Goal: Task Accomplishment & Management: Complete application form

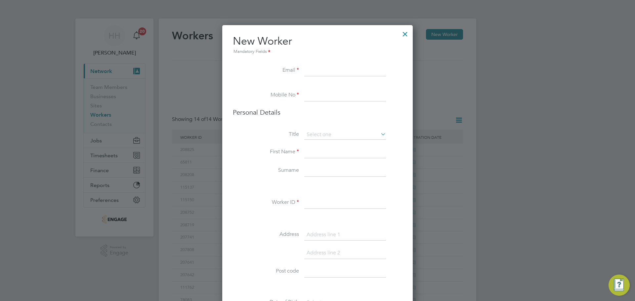
scroll to position [590, 191]
click at [303, 69] on li "Email" at bounding box center [317, 74] width 169 height 19
click at [319, 70] on input at bounding box center [345, 71] width 82 height 12
paste input "[EMAIL_ADDRESS][DOMAIN_NAME]"
type input "[EMAIL_ADDRESS][DOMAIN_NAME]"
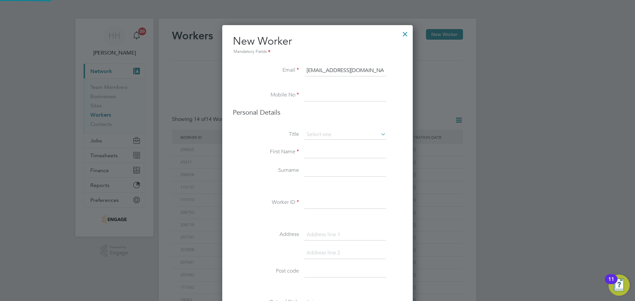
click at [328, 99] on input at bounding box center [345, 96] width 82 height 12
paste input "7415 843477"
type input "7415 843477"
click at [319, 136] on input at bounding box center [345, 135] width 82 height 10
click at [315, 143] on li "Mr" at bounding box center [345, 144] width 82 height 9
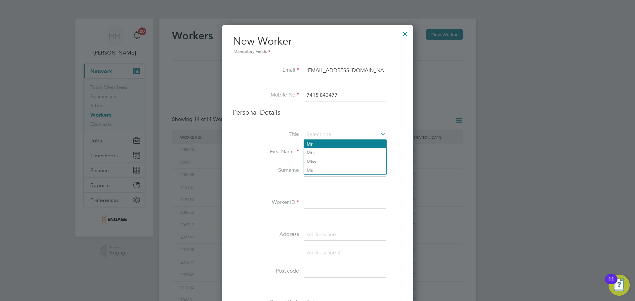
type input "Mr"
click at [313, 151] on input at bounding box center [345, 153] width 82 height 12
type input "[PERSON_NAME]"
click at [318, 172] on input at bounding box center [345, 171] width 82 height 12
type input "Raggi"
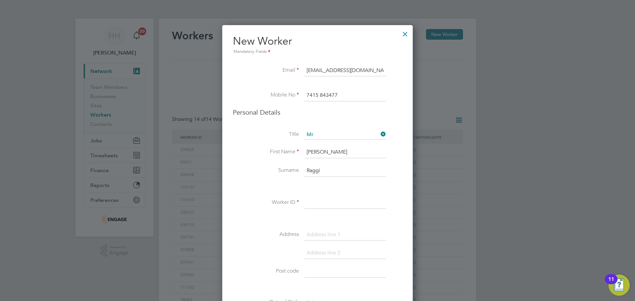
click at [318, 200] on input at bounding box center [345, 203] width 82 height 12
type input "211713"
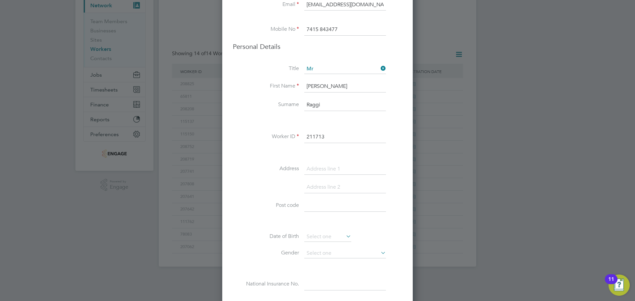
scroll to position [66, 0]
click at [323, 205] on input at bounding box center [345, 206] width 82 height 12
paste input "LE2 8PF"
type input "LE2 8PF"
click at [312, 172] on input at bounding box center [345, 169] width 82 height 12
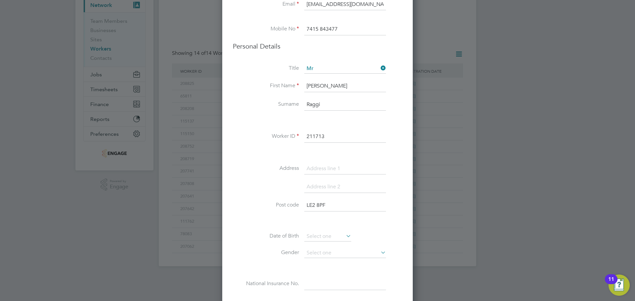
click at [310, 176] on li "Address" at bounding box center [317, 172] width 169 height 19
click at [318, 167] on input at bounding box center [345, 169] width 82 height 12
type input "[GEOGRAPHIC_DATA]"
click at [321, 185] on input at bounding box center [345, 187] width 82 height 12
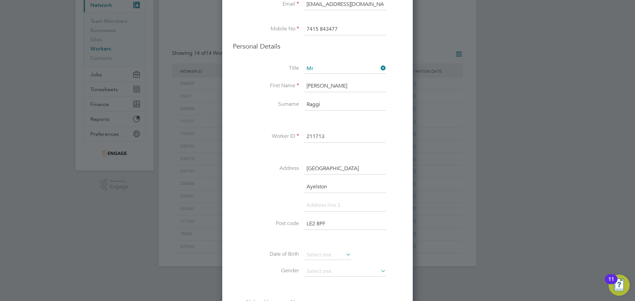
type input "Ayelston"
click at [353, 210] on input at bounding box center [345, 206] width 82 height 12
type input "[GEOGRAPHIC_DATA]"
click at [343, 252] on input at bounding box center [327, 255] width 47 height 10
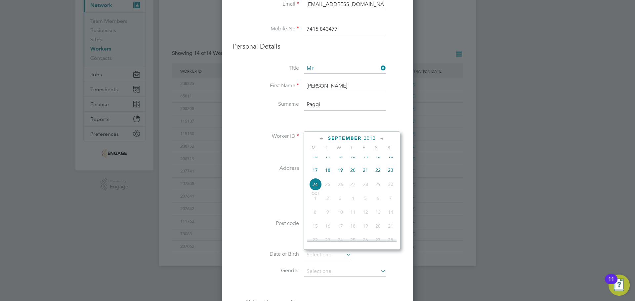
click at [367, 138] on span "2012" at bounding box center [370, 139] width 12 height 6
click at [317, 170] on span "1998" at bounding box center [315, 169] width 13 height 13
click at [384, 140] on icon at bounding box center [382, 138] width 6 height 7
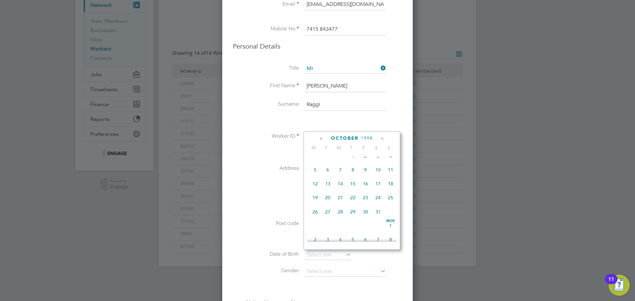
click at [324, 140] on icon at bounding box center [322, 138] width 6 height 7
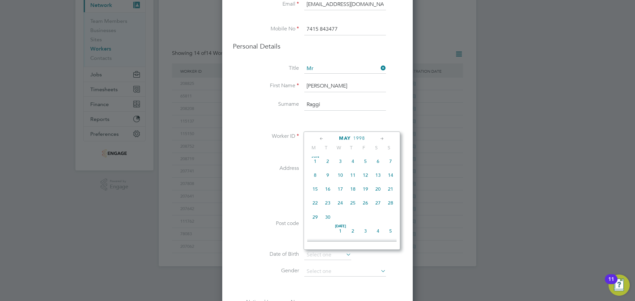
scroll to position [0, 0]
click at [379, 138] on div "[DATE]" at bounding box center [351, 138] width 89 height 6
click at [383, 139] on icon at bounding box center [382, 138] width 6 height 7
click at [329, 206] on span "23" at bounding box center [328, 203] width 13 height 13
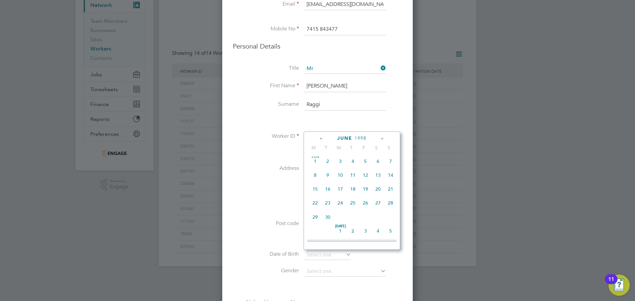
type input "[DATE]"
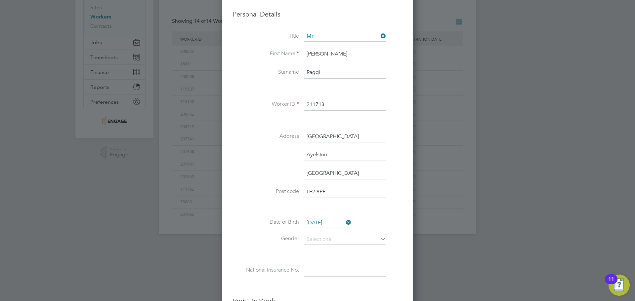
scroll to position [165, 0]
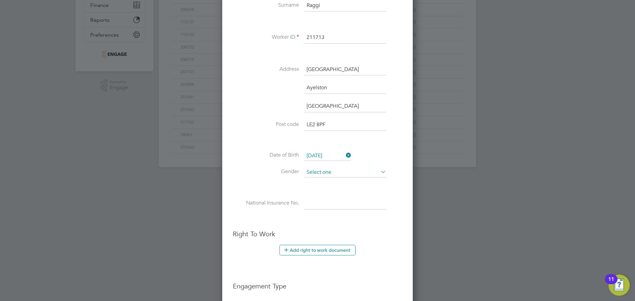
click at [322, 172] on input at bounding box center [345, 173] width 82 height 10
click at [323, 181] on li "[DEMOGRAPHIC_DATA]" at bounding box center [345, 182] width 82 height 9
type input "[DEMOGRAPHIC_DATA]"
click at [312, 198] on input at bounding box center [345, 204] width 82 height 12
paste input "JG354042c"
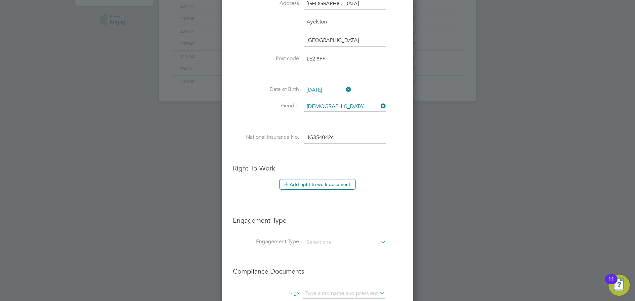
scroll to position [232, 0]
type input "JG 35 40 42 C"
click at [311, 240] on input at bounding box center [345, 242] width 82 height 9
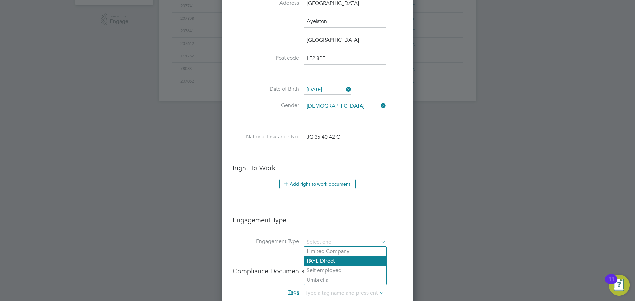
click at [314, 257] on li "PAYE Direct" at bounding box center [345, 262] width 82 height 10
type input "PAYE Direct"
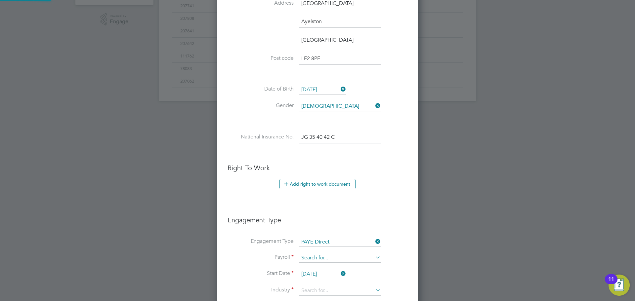
scroll to position [801, 201]
click at [316, 256] on input at bounding box center [340, 258] width 82 height 9
click at [311, 267] on li "PAYE" at bounding box center [340, 268] width 82 height 10
type input "PAYE"
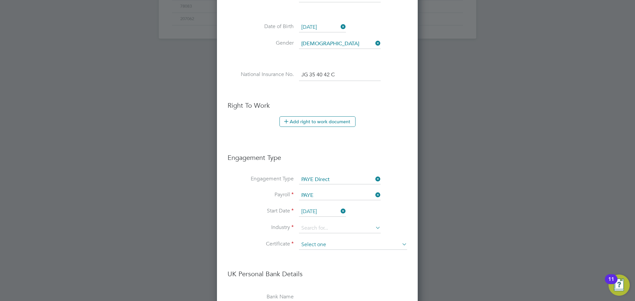
scroll to position [298, 0]
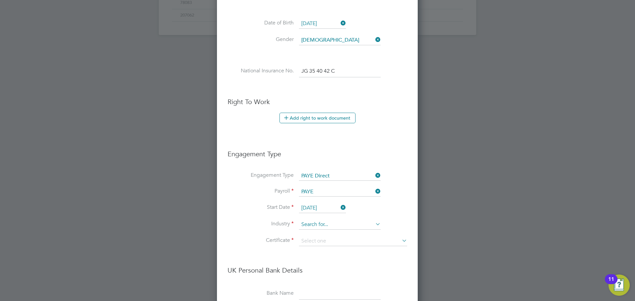
click at [315, 224] on input at bounding box center [340, 225] width 82 height 10
click at [317, 231] on li "Constru ction" at bounding box center [340, 234] width 82 height 9
type input "Construction"
click at [316, 237] on input at bounding box center [353, 242] width 108 height 10
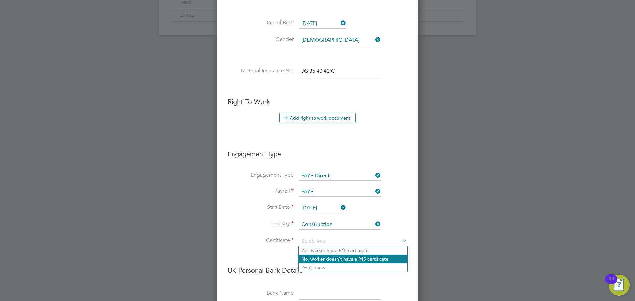
click at [313, 256] on li "No, worker doesn't have a P45 certificate" at bounding box center [353, 259] width 109 height 9
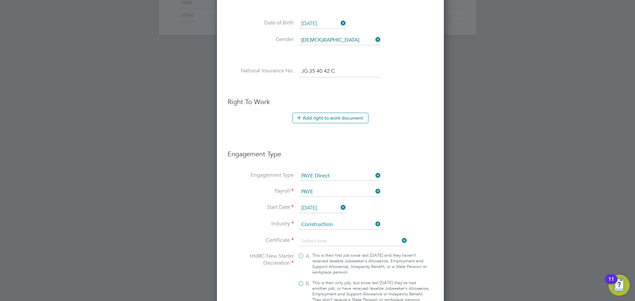
type input "No, worker doesn't have a P45 certificate"
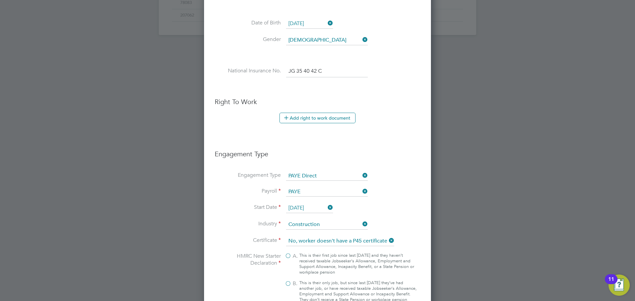
click at [288, 283] on label "B. This is their only job, but since last [DATE] they’ve had another job, or ha…" at bounding box center [351, 292] width 132 height 22
click at [0, 0] on input "B. This is their only job, but since last [DATE] they’ve had another job, or ha…" at bounding box center [0, 0] width 0 height 0
type input "1257L"
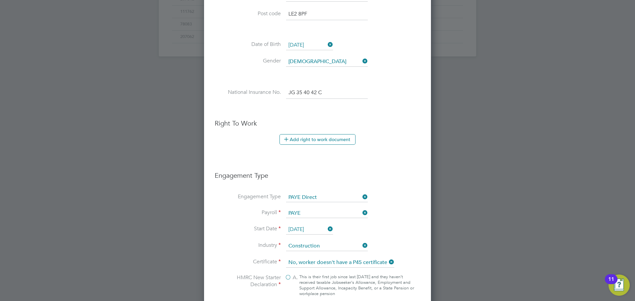
scroll to position [265, 0]
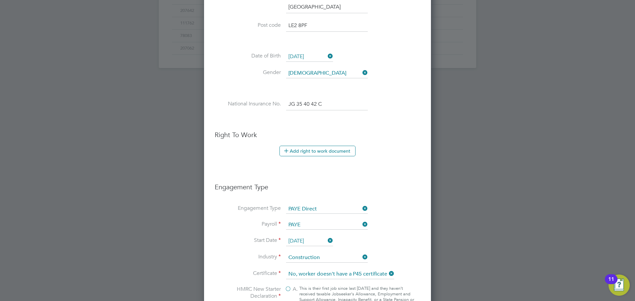
click at [312, 241] on input "[DATE]" at bounding box center [309, 242] width 47 height 10
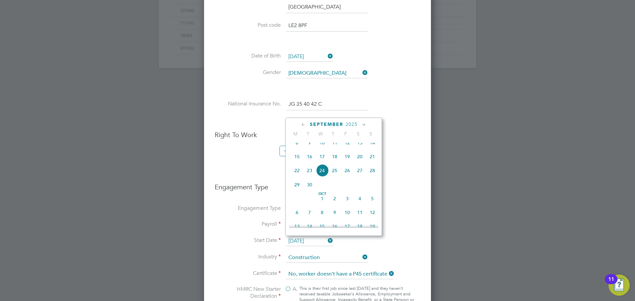
click at [295, 191] on span "29" at bounding box center [297, 185] width 13 height 13
type input "[DATE]"
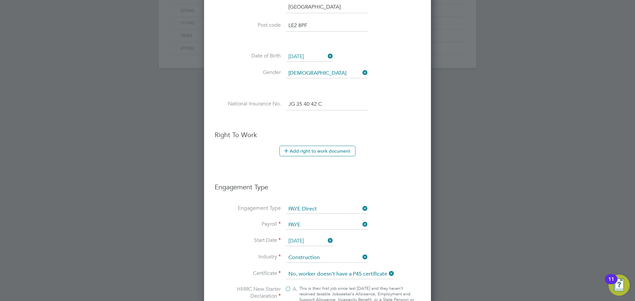
click at [404, 238] on li "Start Date [DATE]" at bounding box center [318, 245] width 206 height 17
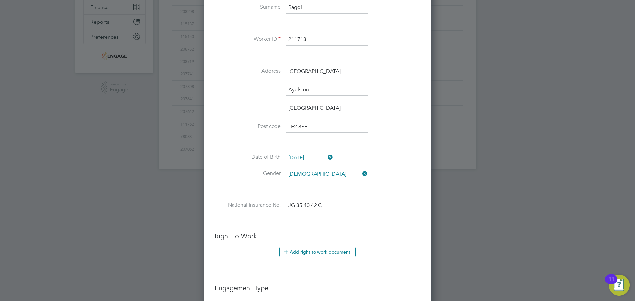
scroll to position [132, 0]
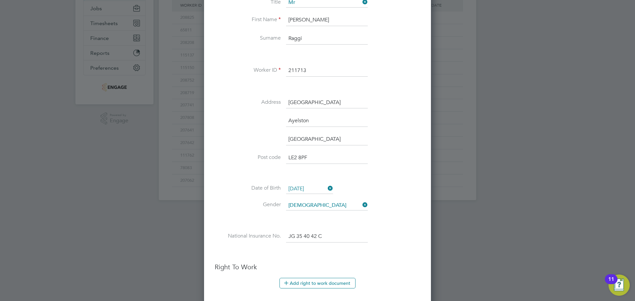
click at [288, 101] on input "[GEOGRAPHIC_DATA]" at bounding box center [327, 103] width 82 height 12
type input "[STREET_ADDRESS]"
click at [401, 136] on li "[GEOGRAPHIC_DATA]" at bounding box center [318, 143] width 206 height 19
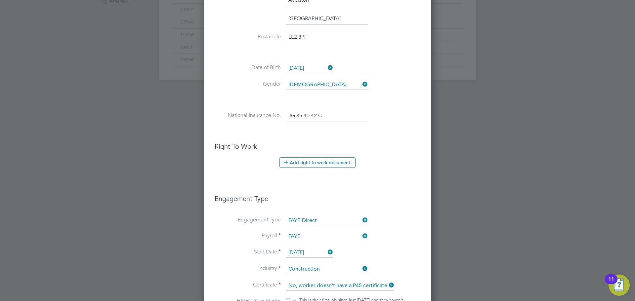
scroll to position [265, 0]
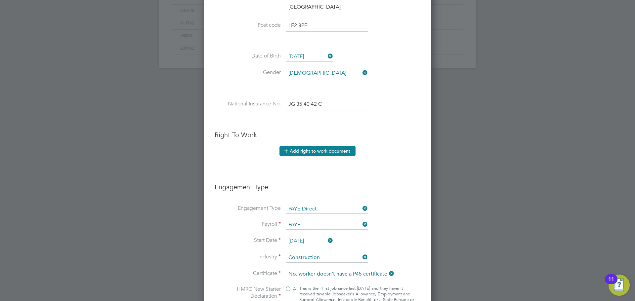
click at [304, 147] on button "Add right to work document" at bounding box center [318, 151] width 76 height 11
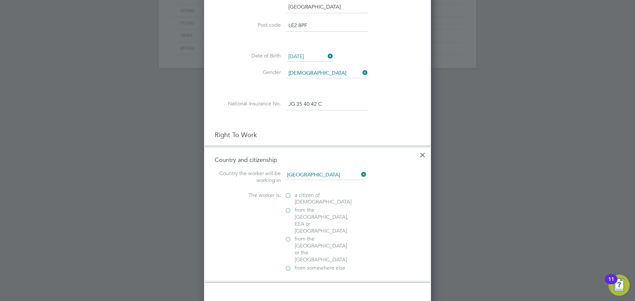
click at [290, 194] on label "a citizen of [DEMOGRAPHIC_DATA]" at bounding box center [318, 199] width 66 height 14
click at [0, 0] on input "a citizen of [DEMOGRAPHIC_DATA]" at bounding box center [0, 0] width 0 height 0
click at [287, 294] on div at bounding box center [288, 297] width 7 height 7
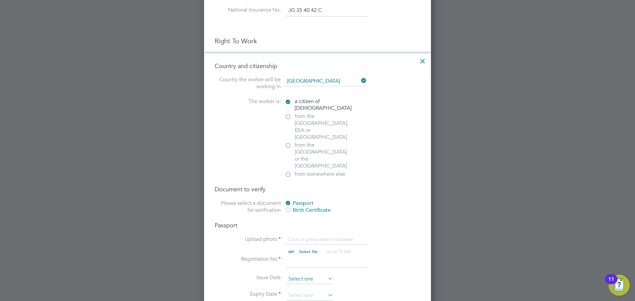
scroll to position [364, 0]
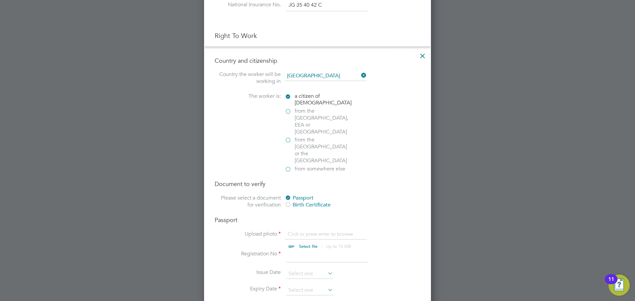
click at [301, 231] on input "file" at bounding box center [315, 241] width 104 height 20
type input "C:\fakepath\passport.pdf"
click at [294, 231] on input "file" at bounding box center [315, 241] width 104 height 20
click at [311, 251] on input at bounding box center [327, 257] width 82 height 12
type input "535387587"
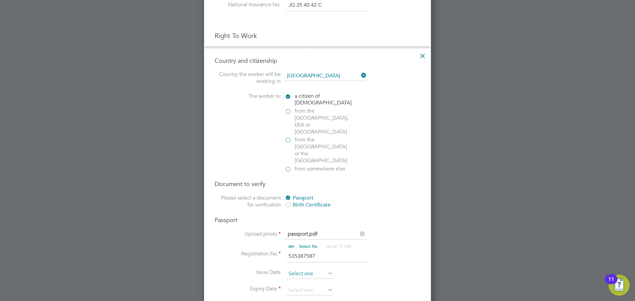
click at [309, 269] on input at bounding box center [309, 274] width 47 height 10
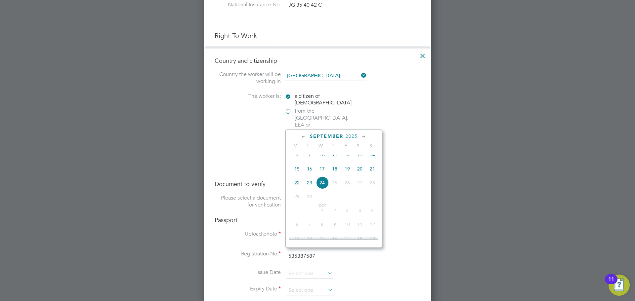
click at [349, 135] on span "2025" at bounding box center [352, 137] width 12 height 6
click at [371, 169] on span "2017" at bounding box center [372, 167] width 13 height 13
click at [303, 137] on icon at bounding box center [303, 136] width 6 height 7
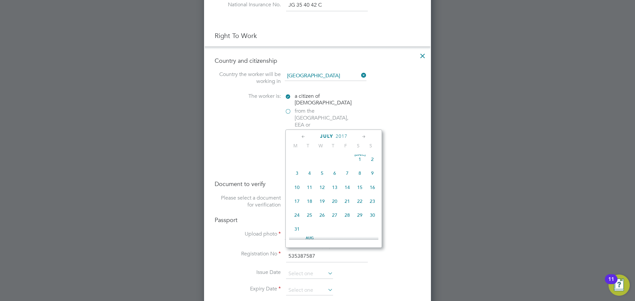
click at [303, 137] on icon at bounding box center [303, 136] width 6 height 7
click at [309, 190] on span "16" at bounding box center [309, 189] width 13 height 13
type input "[DATE]"
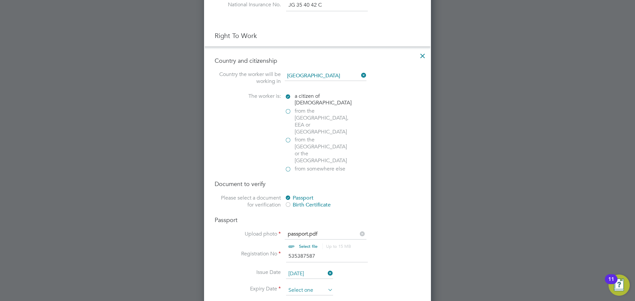
click at [305, 286] on input at bounding box center [309, 291] width 47 height 10
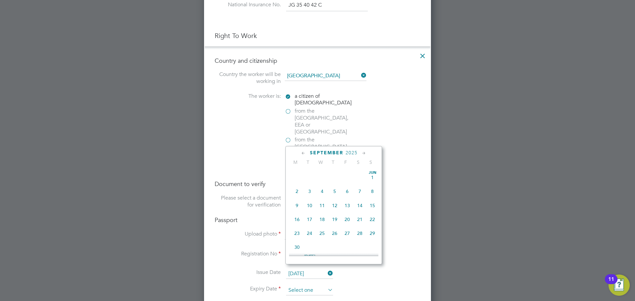
scroll to position [243, 0]
click at [349, 156] on div "[DATE] M T W T F S S [DATE] 2 3 4 5 6 7 8 9 10 11 12 13 14 15 16 17 18 19 20 21…" at bounding box center [333, 205] width 97 height 118
click at [349, 151] on span "2025" at bounding box center [352, 153] width 12 height 6
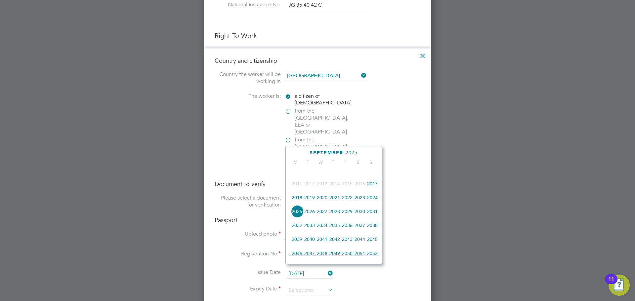
click at [325, 215] on span "2027" at bounding box center [322, 211] width 13 height 13
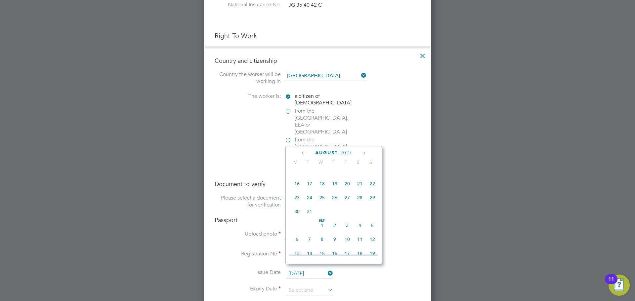
click at [305, 154] on icon at bounding box center [303, 153] width 6 height 7
click at [370, 206] on span "16" at bounding box center [372, 205] width 13 height 13
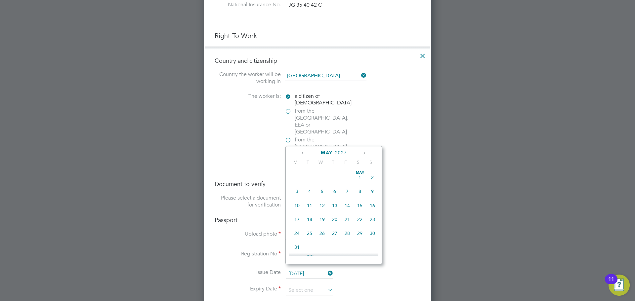
type input "[DATE]"
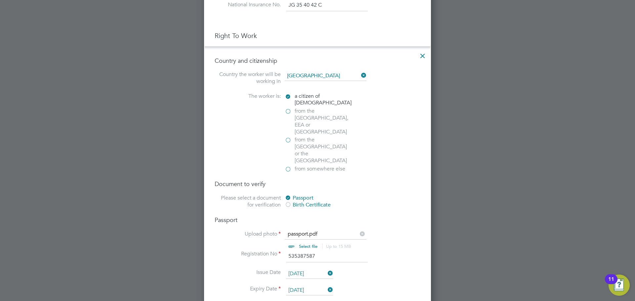
click at [402, 231] on li "Upload photo passport.pdf Select file Up to 15 MB Drop your file here" at bounding box center [318, 241] width 206 height 20
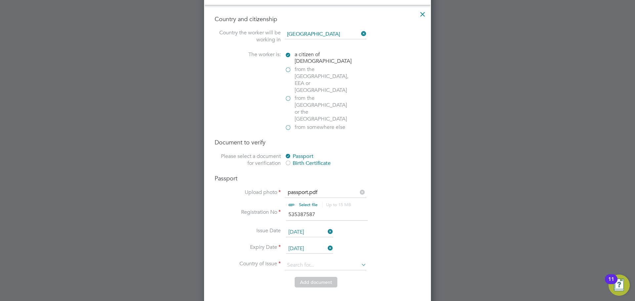
scroll to position [463, 0]
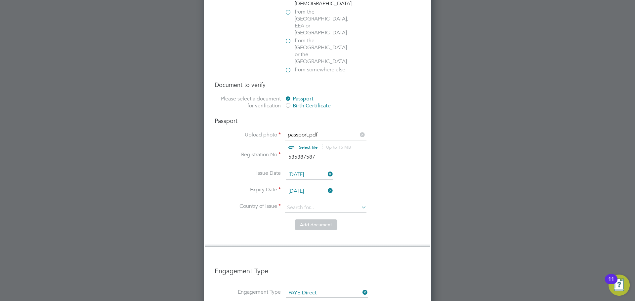
click at [299, 187] on li "Expiry Date [DATE]" at bounding box center [318, 195] width 206 height 17
click at [302, 203] on input at bounding box center [326, 208] width 82 height 10
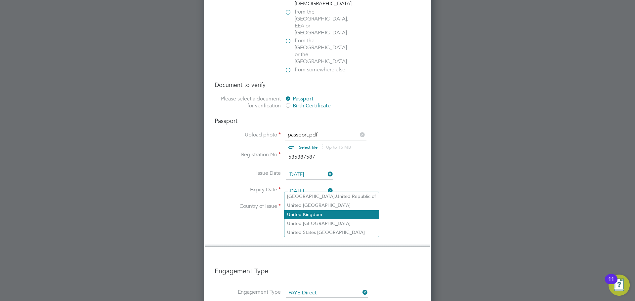
click at [303, 215] on li "Unite d Kingdom" at bounding box center [331, 214] width 94 height 9
type input "[GEOGRAPHIC_DATA]"
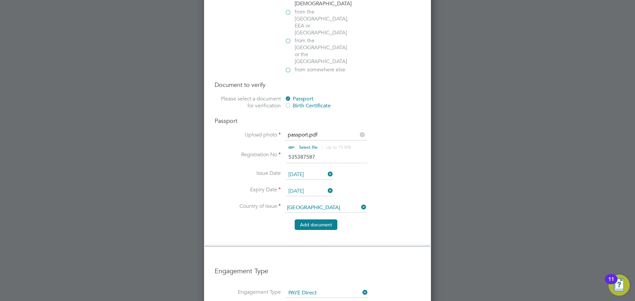
click at [329, 220] on button "Add document" at bounding box center [316, 225] width 43 height 11
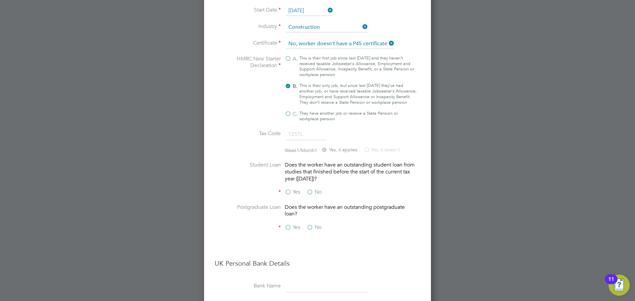
scroll to position [594, 0]
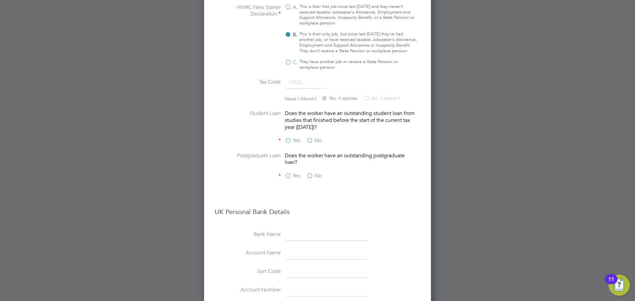
click at [312, 144] on label "No" at bounding box center [314, 140] width 15 height 7
click at [0, 0] on input "No" at bounding box center [0, 0] width 0 height 0
click at [310, 180] on label "No" at bounding box center [314, 176] width 15 height 7
click at [0, 0] on input "No" at bounding box center [0, 0] width 0 height 0
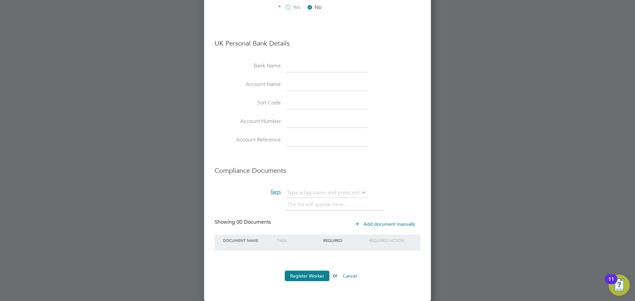
scroll to position [768, 0]
click at [308, 195] on input "text" at bounding box center [326, 193] width 82 height 10
click at [417, 202] on div "The list will appear here..." at bounding box center [352, 205] width 135 height 13
click at [296, 274] on button "Register Worker" at bounding box center [307, 276] width 45 height 11
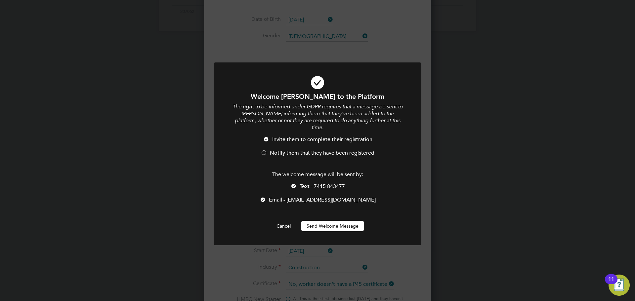
click at [272, 150] on span "Notify them that they have been registered" at bounding box center [322, 153] width 105 height 7
click at [296, 184] on div at bounding box center [293, 187] width 7 height 7
click at [324, 221] on button "Send Welcome Message" at bounding box center [332, 226] width 63 height 11
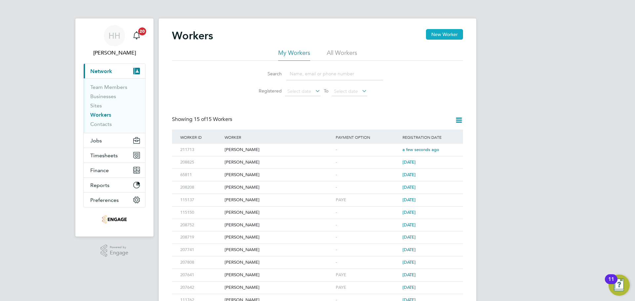
click at [436, 32] on button "New Worker" at bounding box center [444, 34] width 37 height 11
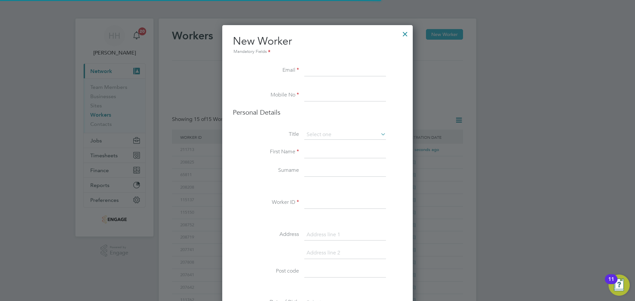
scroll to position [590, 191]
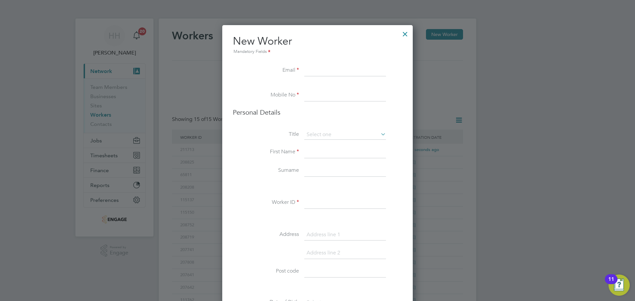
click at [409, 35] on div at bounding box center [405, 32] width 12 height 12
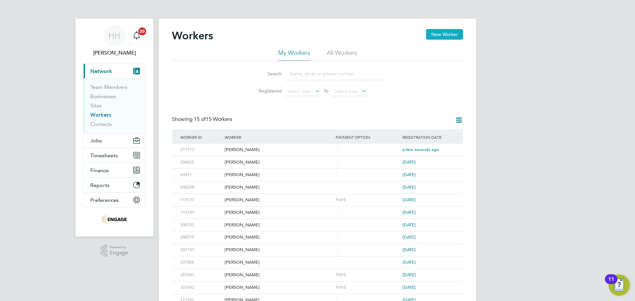
click at [440, 34] on button "New Worker" at bounding box center [444, 34] width 37 height 11
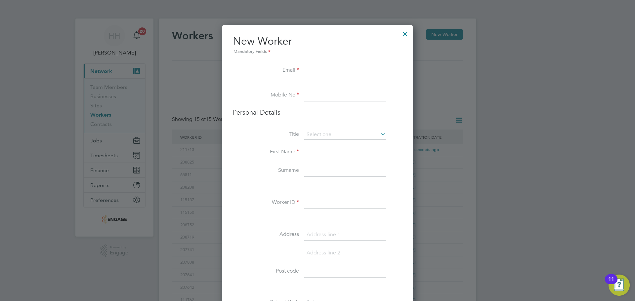
click at [353, 66] on input at bounding box center [345, 71] width 82 height 12
paste input "[EMAIL_ADDRESS][DOMAIN_NAME]"
type input "[EMAIL_ADDRESS][DOMAIN_NAME]"
click at [351, 94] on input at bounding box center [345, 96] width 82 height 12
paste input "7764 868668"
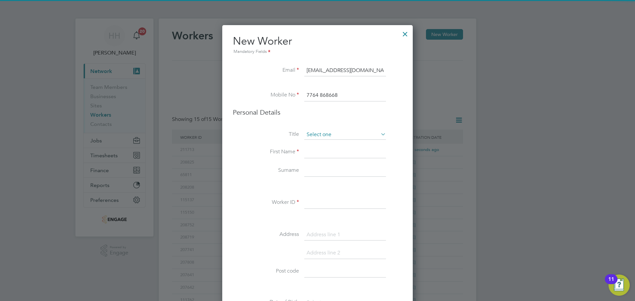
type input "7764 868668"
click at [331, 131] on input at bounding box center [345, 135] width 82 height 10
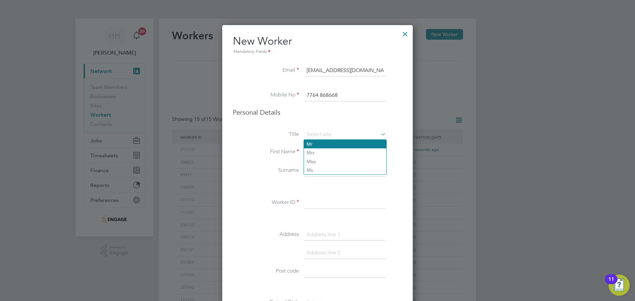
click at [321, 144] on li "Mr" at bounding box center [345, 144] width 82 height 9
type input "Mr"
click at [312, 154] on input at bounding box center [345, 153] width 82 height 12
type input "[PERSON_NAME]"
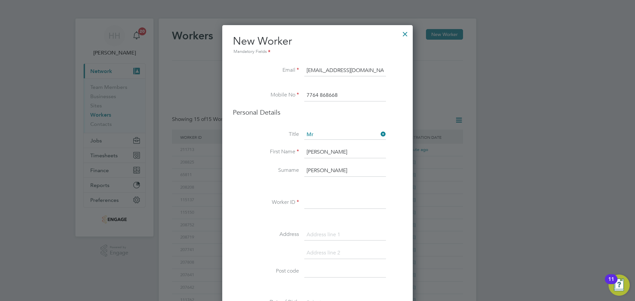
click at [309, 191] on div "Title Mr First Name [PERSON_NAME] Surname [PERSON_NAME] Worker ID Address Post …" at bounding box center [317, 250] width 169 height 240
click at [311, 206] on input at bounding box center [345, 203] width 82 height 12
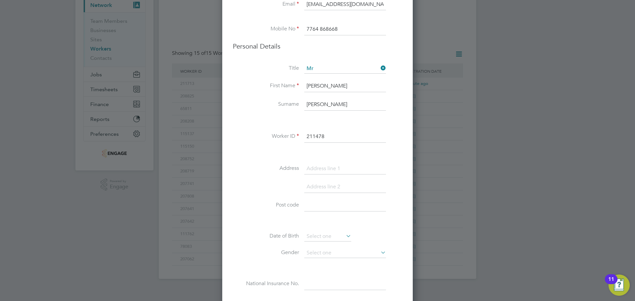
type input "211478"
click at [327, 204] on input at bounding box center [345, 206] width 82 height 12
paste input "LE9 3BH"
type input "LE9 3BH"
click at [322, 164] on input at bounding box center [345, 169] width 82 height 12
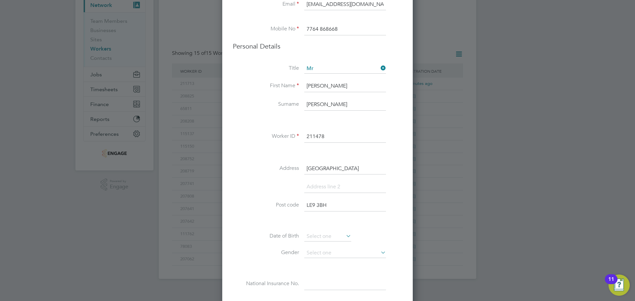
type input "[GEOGRAPHIC_DATA]"
click at [318, 178] on li "Address [GEOGRAPHIC_DATA]" at bounding box center [317, 172] width 169 height 19
click at [321, 184] on input at bounding box center [345, 187] width 82 height 12
type input "Huncote"
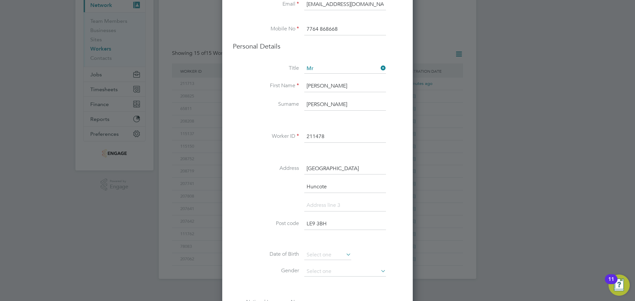
click at [346, 210] on input at bounding box center [345, 206] width 82 height 12
type input "[GEOGRAPHIC_DATA]"
click at [380, 205] on input "[GEOGRAPHIC_DATA]" at bounding box center [345, 206] width 82 height 12
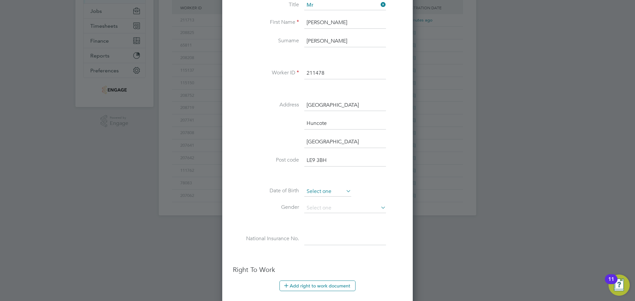
scroll to position [132, 0]
click at [324, 186] on input at bounding box center [327, 189] width 47 height 10
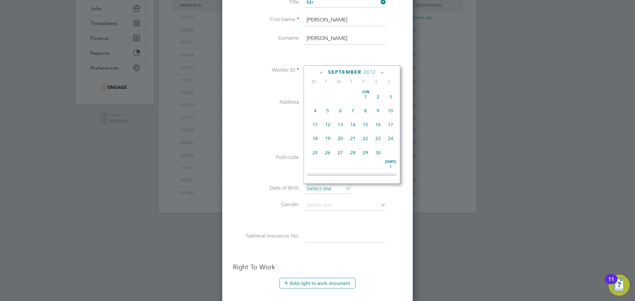
scroll to position [258, 0]
click at [368, 68] on div "[DATE] M T W T F S S [DATE] 2 3 4 5 6 7 8 9 10 11 12 13 14 15 16 17 18 19 20 21…" at bounding box center [352, 124] width 97 height 118
click at [368, 74] on span "2012" at bounding box center [370, 72] width 12 height 6
click at [319, 92] on span "1991" at bounding box center [315, 89] width 13 height 13
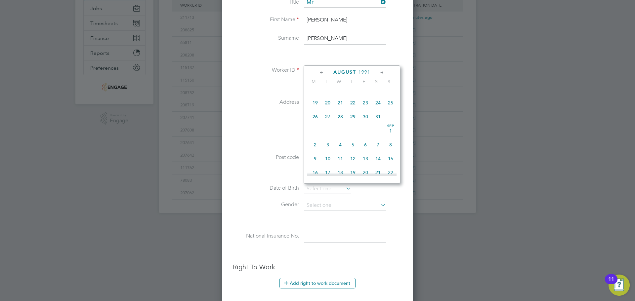
click at [364, 92] on span "16" at bounding box center [365, 89] width 13 height 13
type input "[DATE]"
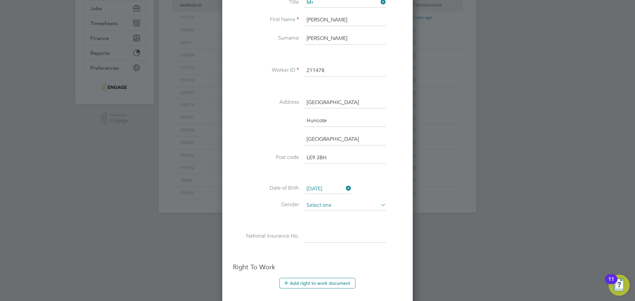
click at [370, 204] on input at bounding box center [345, 206] width 82 height 10
click at [323, 217] on li "[DEMOGRAPHIC_DATA]" at bounding box center [345, 215] width 82 height 9
type input "[DEMOGRAPHIC_DATA]"
click at [287, 226] on div "Title Mr First Name [PERSON_NAME] Surname [PERSON_NAME] Worker ID 211478 Addres…" at bounding box center [317, 127] width 169 height 258
click at [322, 234] on input at bounding box center [345, 237] width 82 height 12
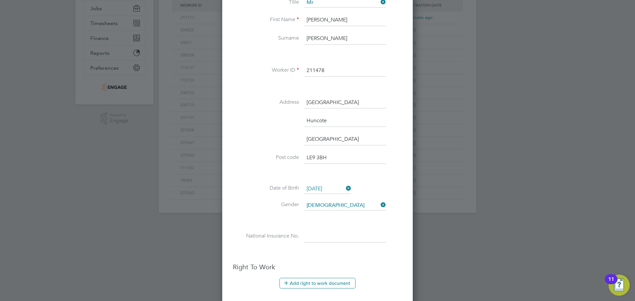
paste input "JN113632A"
type input "JN 11 36 32 A"
click at [274, 208] on label "Gender" at bounding box center [266, 204] width 66 height 7
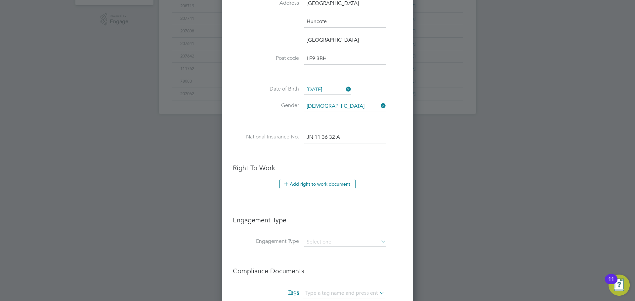
scroll to position [298, 0]
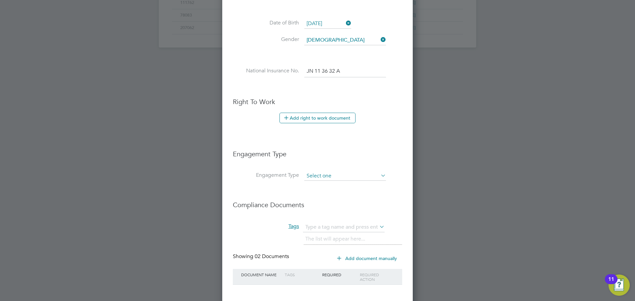
click at [323, 180] on input at bounding box center [345, 176] width 82 height 9
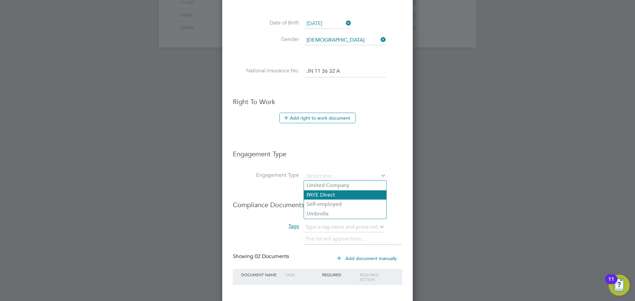
click at [322, 193] on li "PAYE Direct" at bounding box center [345, 196] width 82 height 10
type input "PAYE Direct"
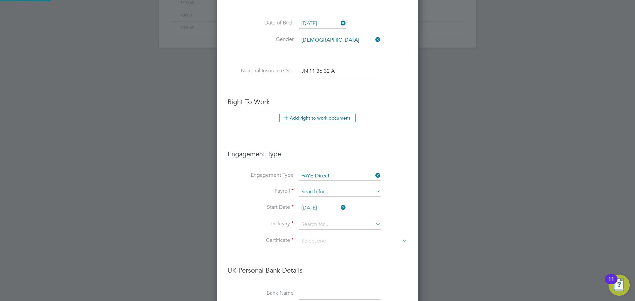
scroll to position [801, 201]
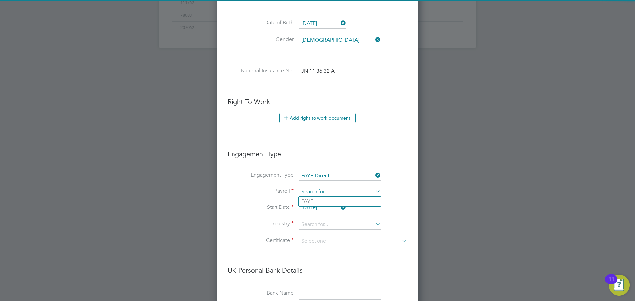
click at [321, 191] on input at bounding box center [340, 192] width 82 height 9
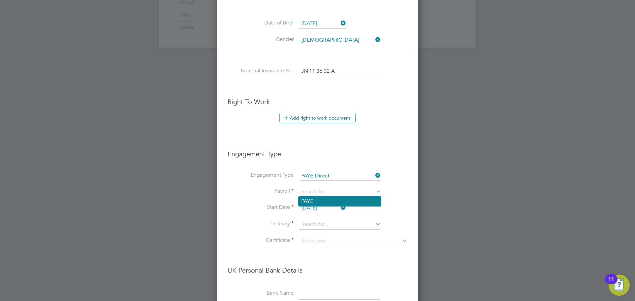
click at [315, 204] on li "PAYE" at bounding box center [340, 202] width 82 height 10
type input "PAYE"
click at [332, 208] on input "[DATE]" at bounding box center [322, 208] width 47 height 10
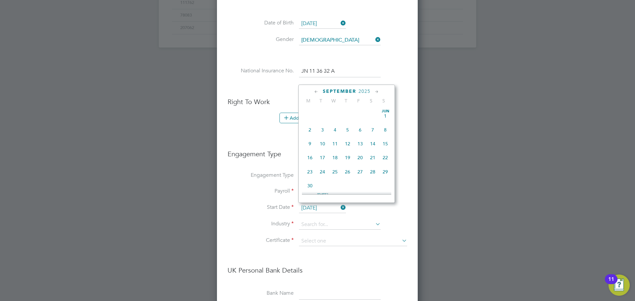
scroll to position [243, 0]
click at [309, 158] on span "29" at bounding box center [310, 152] width 13 height 13
type input "[DATE]"
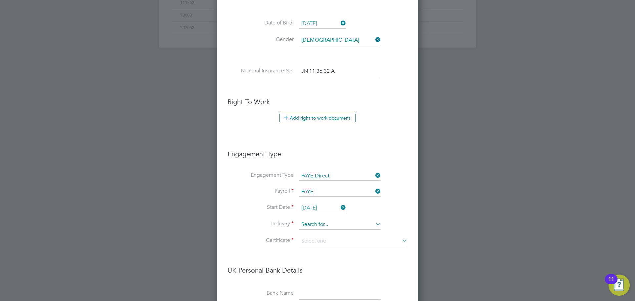
click at [313, 222] on input at bounding box center [340, 225] width 82 height 10
click at [319, 232] on li "Constru ction" at bounding box center [340, 234] width 82 height 9
type input "Construction"
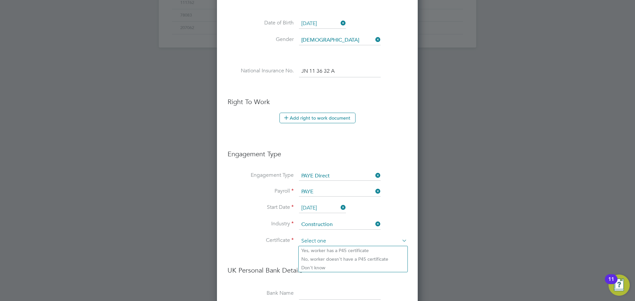
click at [313, 242] on input at bounding box center [353, 242] width 108 height 10
click at [312, 258] on li "No, worker doesn't have a P45 certificate" at bounding box center [353, 259] width 109 height 9
type input "No, worker doesn't have a P45 certificate"
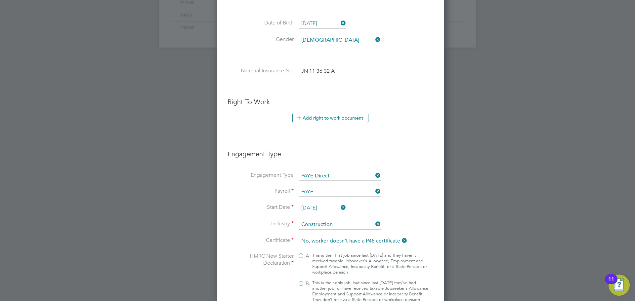
scroll to position [998, 227]
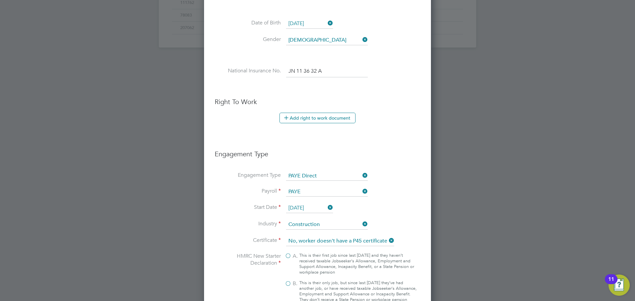
drag, startPoint x: 287, startPoint y: 256, endPoint x: 279, endPoint y: 251, distance: 10.1
click at [287, 256] on label "A. This is their first job since last [DATE] and they haven’t received taxable …" at bounding box center [351, 264] width 132 height 22
click at [0, 0] on input "A. This is their first job since last [DATE] and they haven’t received taxable …" at bounding box center [0, 0] width 0 height 0
type input "1257L"
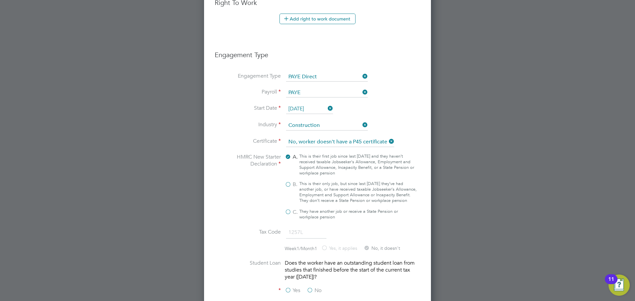
scroll to position [496, 0]
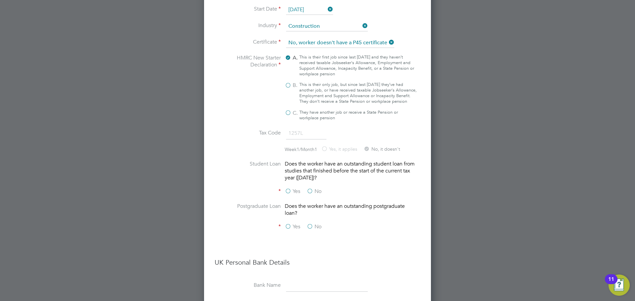
click at [312, 195] on label "No" at bounding box center [314, 191] width 15 height 7
click at [0, 0] on input "No" at bounding box center [0, 0] width 0 height 0
click at [310, 231] on label "No" at bounding box center [314, 227] width 15 height 7
click at [0, 0] on input "No" at bounding box center [0, 0] width 0 height 0
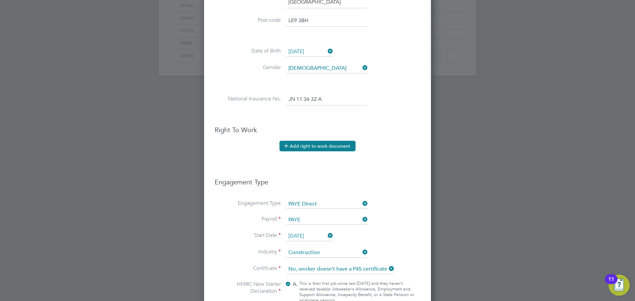
scroll to position [232, 0]
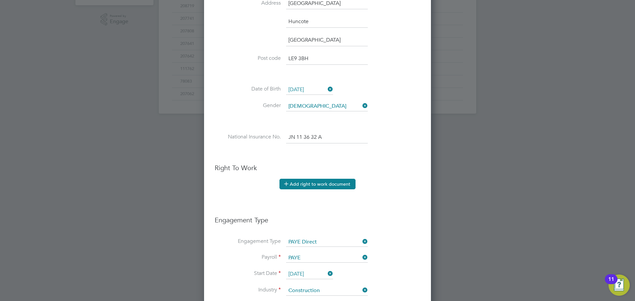
click at [314, 188] on button "Add right to work document" at bounding box center [318, 184] width 76 height 11
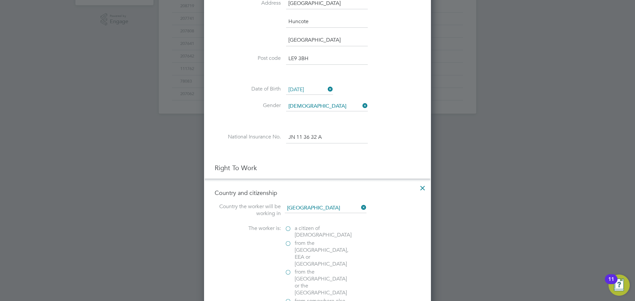
scroll to position [1097, 227]
click at [289, 228] on label "a citizen of [DEMOGRAPHIC_DATA]" at bounding box center [318, 232] width 66 height 14
click at [0, 0] on input "a citizen of [DEMOGRAPHIC_DATA]" at bounding box center [0, 0] width 0 height 0
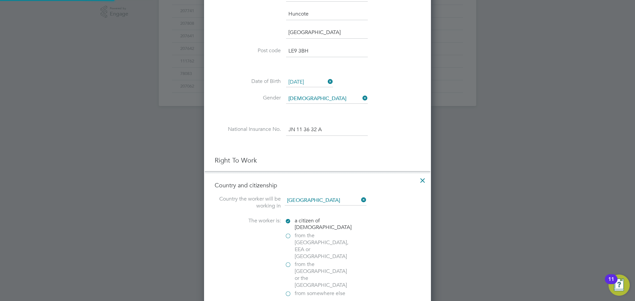
scroll to position [298, 0]
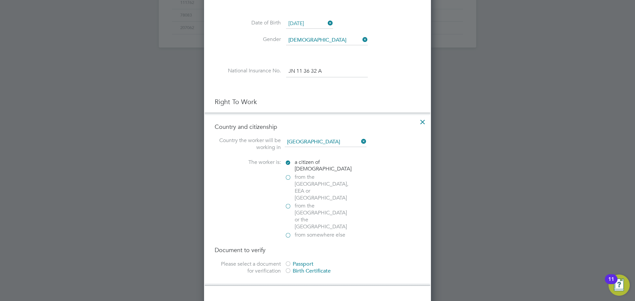
click at [289, 261] on div at bounding box center [288, 264] width 7 height 7
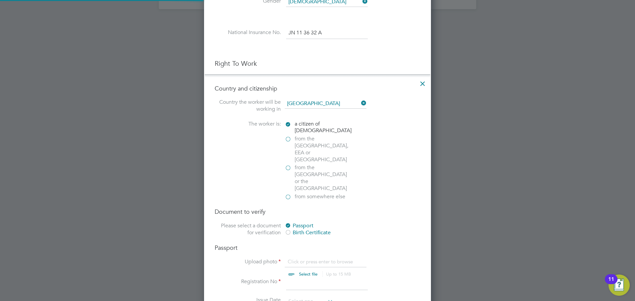
scroll to position [397, 0]
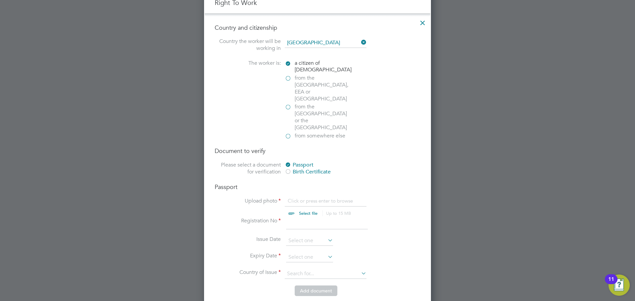
click at [301, 218] on input at bounding box center [327, 224] width 82 height 12
click at [304, 198] on input "file" at bounding box center [315, 208] width 104 height 20
type input "C:\fakepath\Passport.pdf"
click at [310, 218] on input at bounding box center [327, 224] width 82 height 12
type input "121849202"
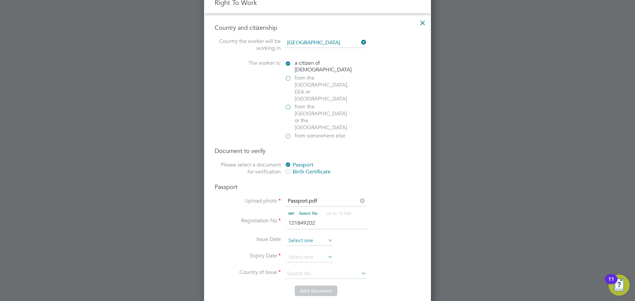
click at [303, 236] on input at bounding box center [309, 241] width 47 height 10
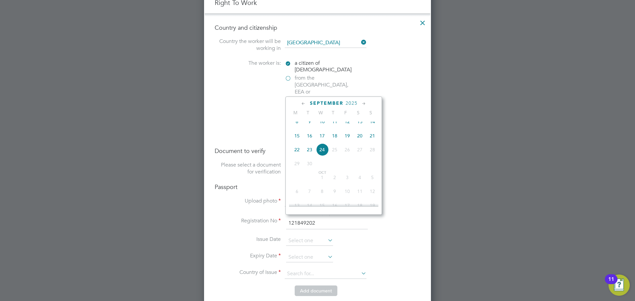
click at [352, 105] on span "2025" at bounding box center [352, 104] width 12 height 6
click at [349, 151] on span "2022" at bounding box center [347, 148] width 13 height 13
click at [304, 105] on icon at bounding box center [303, 103] width 6 height 7
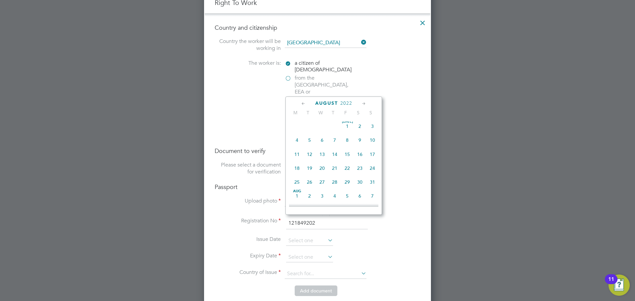
click at [304, 105] on icon at bounding box center [303, 103] width 6 height 7
click at [360, 170] on span "26" at bounding box center [360, 170] width 13 height 13
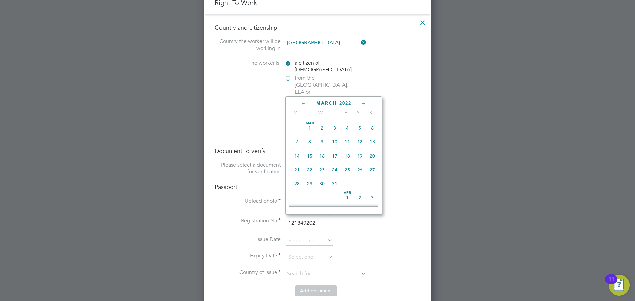
type input "[DATE]"
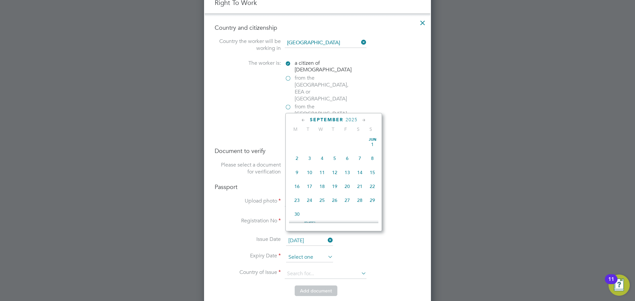
click at [319, 253] on input at bounding box center [309, 258] width 47 height 10
click at [354, 117] on span "2025" at bounding box center [352, 120] width 12 height 6
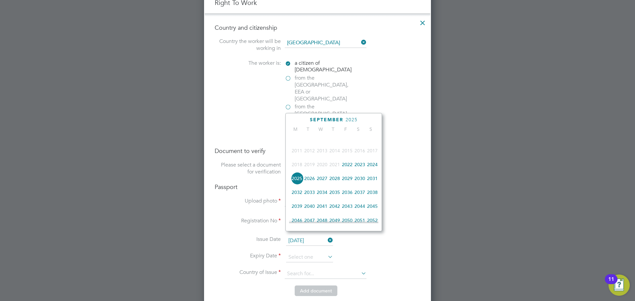
click at [302, 196] on span "2032" at bounding box center [297, 192] width 13 height 13
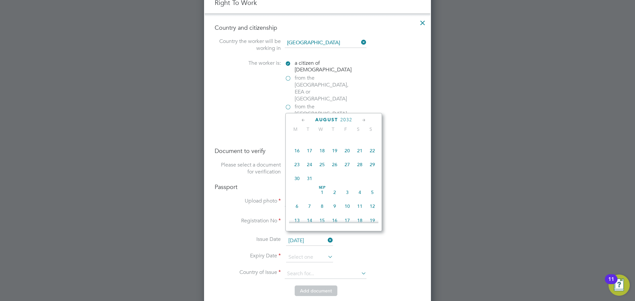
click at [305, 120] on icon at bounding box center [303, 120] width 6 height 7
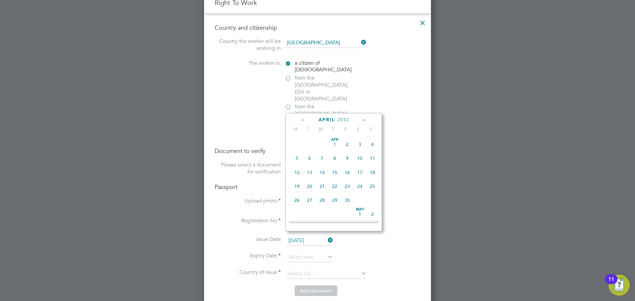
click at [305, 120] on icon at bounding box center [303, 120] width 6 height 7
click at [349, 186] on span "26" at bounding box center [347, 186] width 13 height 13
type input "[DATE]"
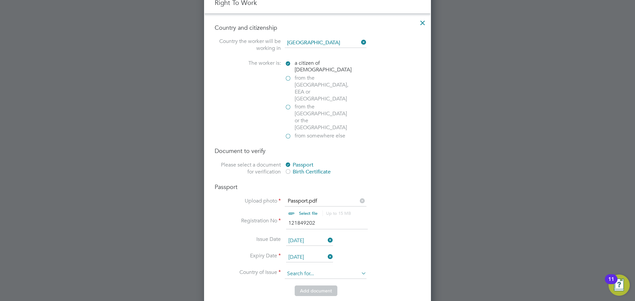
click at [307, 269] on input at bounding box center [326, 274] width 82 height 10
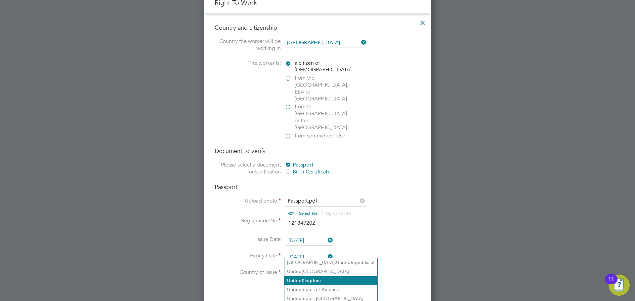
click at [301, 283] on li "[GEOGRAPHIC_DATA]" at bounding box center [330, 281] width 93 height 9
type input "[GEOGRAPHIC_DATA]"
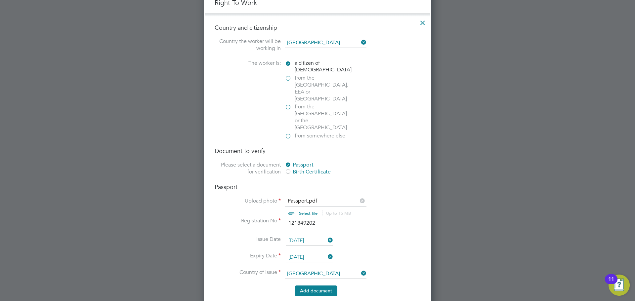
click at [323, 286] on button "Add document" at bounding box center [316, 291] width 43 height 11
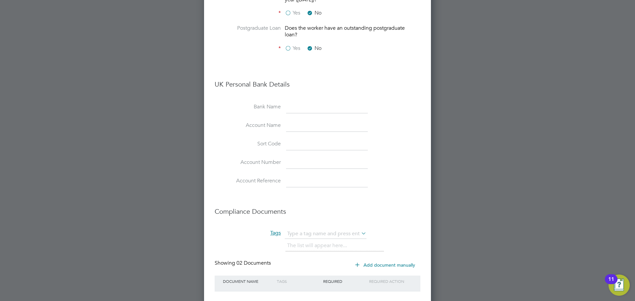
scroll to position [768, 0]
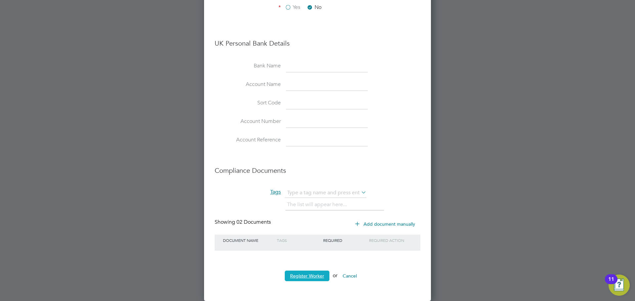
click at [314, 276] on button "Register Worker" at bounding box center [307, 276] width 45 height 11
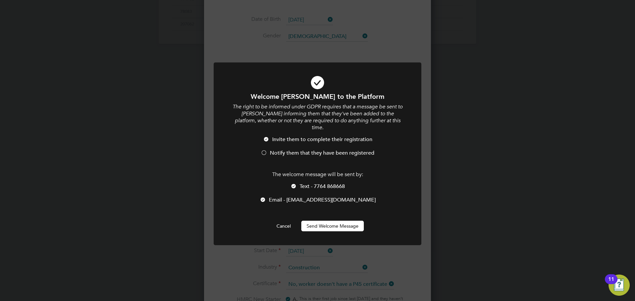
click at [267, 150] on div at bounding box center [264, 153] width 7 height 7
click at [297, 183] on li "Text - 7764 868668" at bounding box center [318, 190] width 172 height 14
click at [321, 221] on button "Send Welcome Message" at bounding box center [332, 226] width 63 height 11
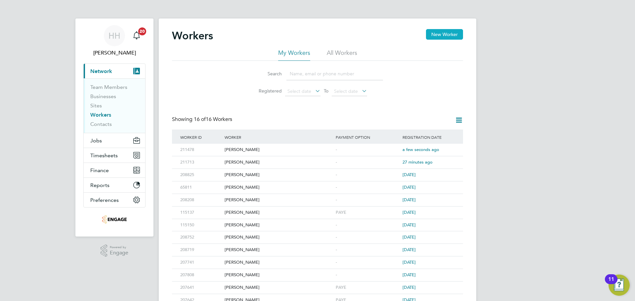
click at [439, 34] on button "New Worker" at bounding box center [444, 34] width 37 height 11
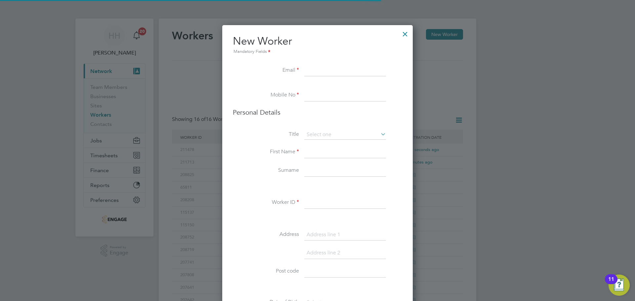
scroll to position [590, 191]
click at [351, 69] on input at bounding box center [345, 71] width 82 height 12
paste input "[EMAIL_ADDRESS][DOMAIN_NAME]"
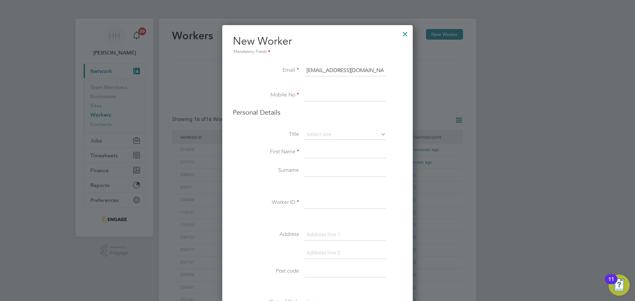
type input "[EMAIL_ADDRESS][DOMAIN_NAME]"
click at [322, 102] on li "Mobile No" at bounding box center [317, 99] width 169 height 19
click at [323, 96] on input at bounding box center [345, 96] width 82 height 12
paste input "07801297839"
type input "07801297839"
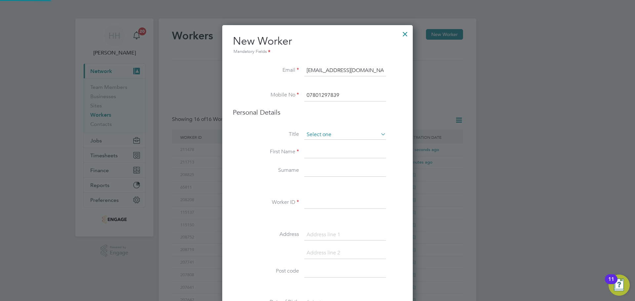
click at [315, 136] on input at bounding box center [345, 135] width 82 height 10
click at [316, 145] on li "Mr" at bounding box center [345, 144] width 82 height 9
type input "Mr"
drag, startPoint x: 315, startPoint y: 149, endPoint x: 307, endPoint y: 151, distance: 7.9
click at [315, 149] on input at bounding box center [345, 153] width 82 height 12
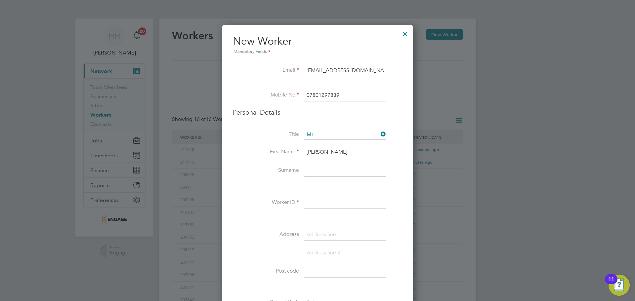
type input "[PERSON_NAME]"
drag, startPoint x: 356, startPoint y: 201, endPoint x: 277, endPoint y: 206, distance: 79.5
click at [356, 201] on input at bounding box center [345, 203] width 82 height 12
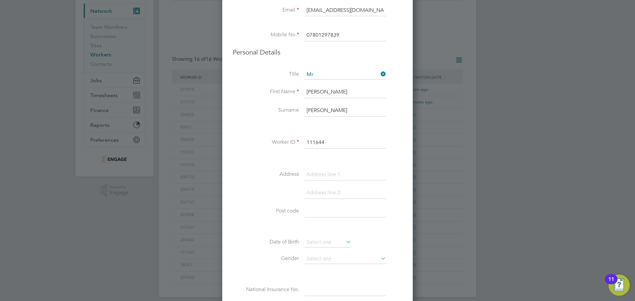
scroll to position [66, 0]
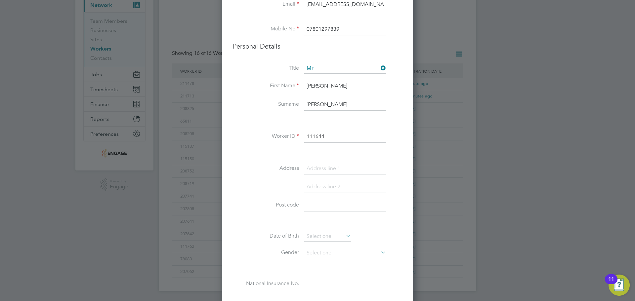
type input "111644"
click at [310, 207] on input at bounding box center [345, 206] width 82 height 12
paste input "LE9 7AS"
type input "LE9 7AS"
click at [324, 167] on input at bounding box center [345, 169] width 82 height 12
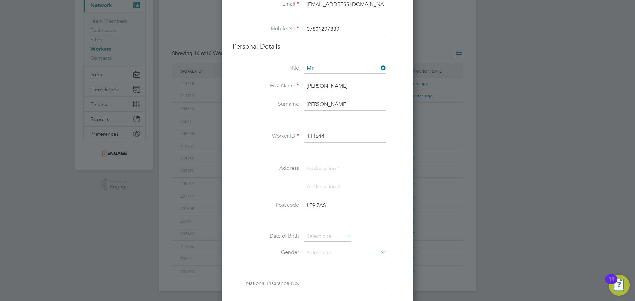
paste input "[STREET_ADDRESS][PERSON_NAME]"
type input "[STREET_ADDRESS][PERSON_NAME]"
click at [339, 186] on input at bounding box center [345, 187] width 82 height 12
paste input "[PERSON_NAME]"
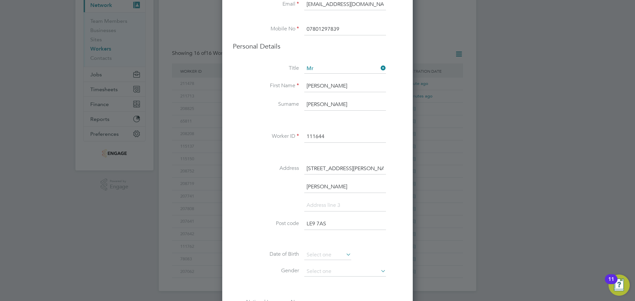
type input "[PERSON_NAME]"
click at [326, 199] on li "[PERSON_NAME]" at bounding box center [317, 190] width 169 height 19
click at [323, 204] on input at bounding box center [345, 206] width 82 height 12
type input "[GEOGRAPHIC_DATA]"
click at [263, 206] on li "[GEOGRAPHIC_DATA]" at bounding box center [317, 209] width 169 height 19
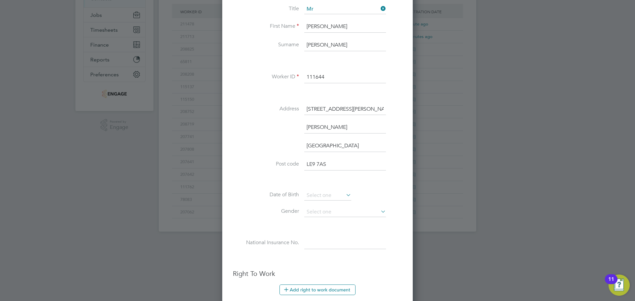
scroll to position [165, 0]
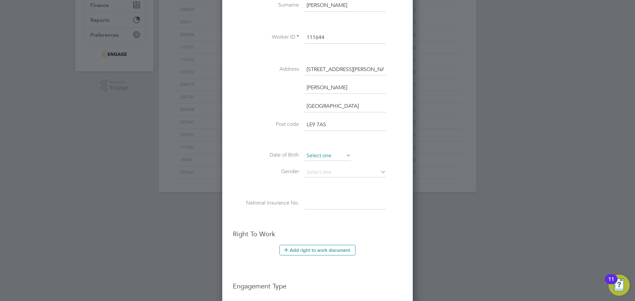
click at [335, 156] on input at bounding box center [327, 156] width 47 height 10
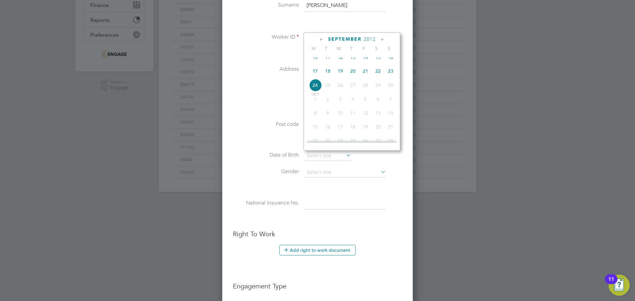
click at [370, 38] on span "2012" at bounding box center [370, 39] width 12 height 6
click at [365, 59] on span "1995" at bounding box center [365, 56] width 13 height 13
click at [380, 37] on icon at bounding box center [382, 39] width 6 height 7
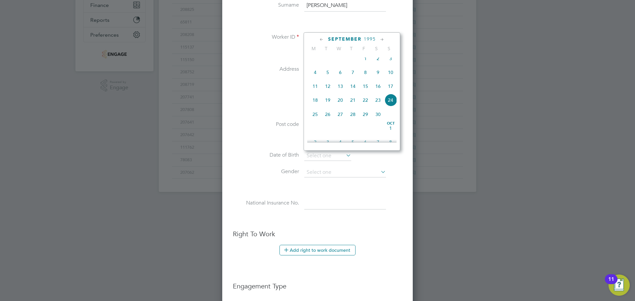
scroll to position [300, 0]
click at [314, 105] on span "16" at bounding box center [315, 98] width 13 height 13
type input "[DATE]"
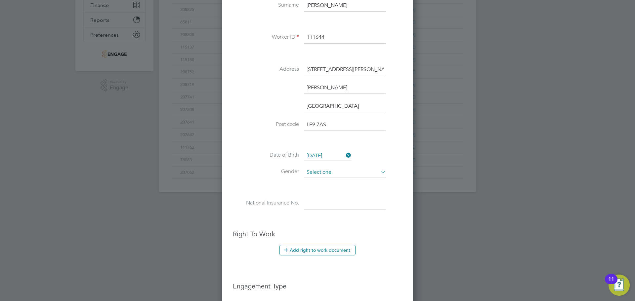
click at [317, 172] on input at bounding box center [345, 173] width 82 height 10
click at [318, 179] on li "[DEMOGRAPHIC_DATA]" at bounding box center [345, 182] width 82 height 9
type input "[DEMOGRAPHIC_DATA]"
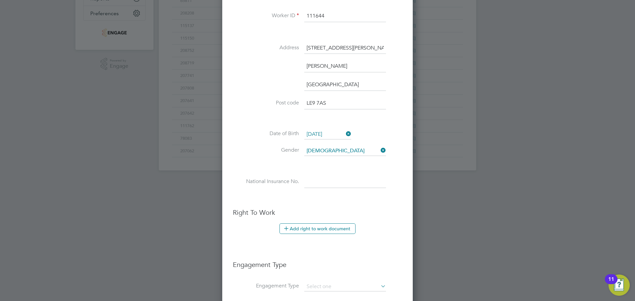
scroll to position [198, 0]
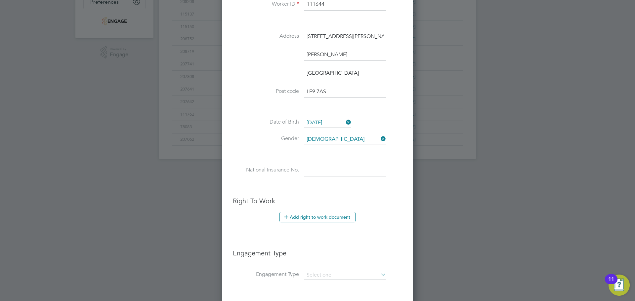
drag, startPoint x: 306, startPoint y: 165, endPoint x: 308, endPoint y: 172, distance: 7.2
click at [308, 165] on input at bounding box center [345, 171] width 82 height 12
click at [304, 171] on li "National Insurance No." at bounding box center [317, 174] width 169 height 19
click at [336, 173] on input at bounding box center [345, 171] width 82 height 12
paste input "PA584151D"
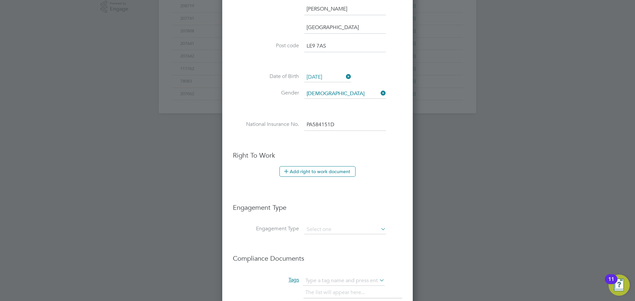
scroll to position [298, 0]
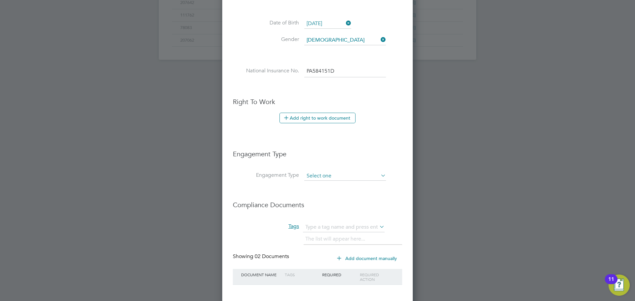
type input "PA 58 41 51 D"
click at [311, 177] on input at bounding box center [345, 176] width 82 height 9
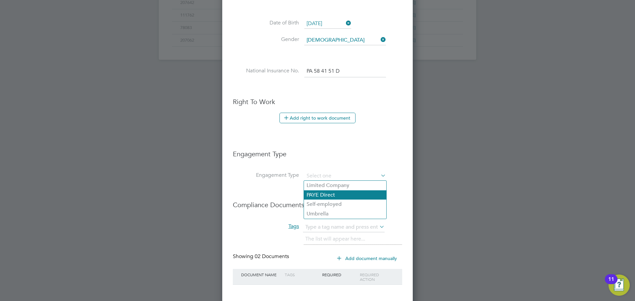
click at [315, 194] on li "PAYE Direct" at bounding box center [345, 196] width 82 height 10
type input "PAYE Direct"
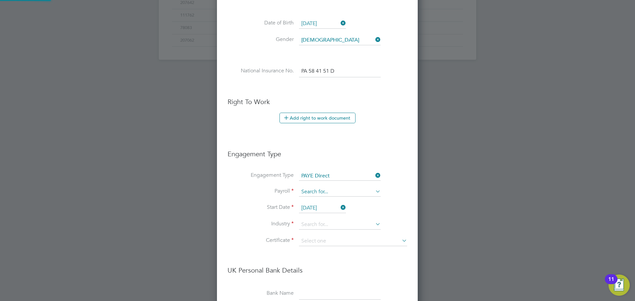
scroll to position [3, 3]
click at [312, 200] on li "PAYE" at bounding box center [340, 202] width 82 height 10
type input "PAYE"
click at [309, 217] on li "Start Date [DATE]" at bounding box center [318, 211] width 180 height 17
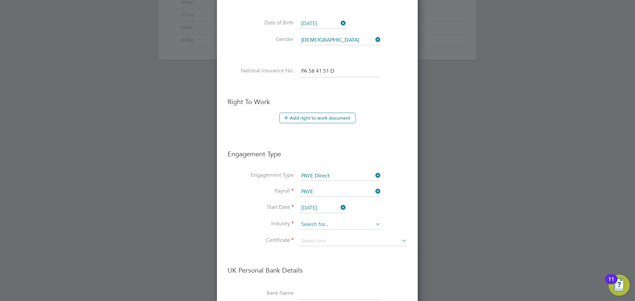
click at [309, 222] on input at bounding box center [340, 225] width 82 height 10
click at [316, 231] on li "Constr uction" at bounding box center [340, 234] width 82 height 9
type input "Construction"
click at [313, 242] on input at bounding box center [353, 242] width 108 height 10
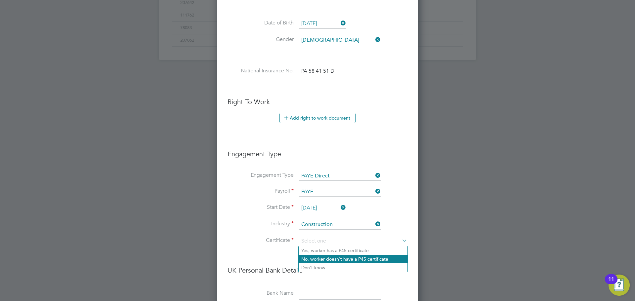
click at [313, 257] on li "No, worker doesn't have a P45 certificate" at bounding box center [353, 259] width 109 height 9
type input "No, worker doesn't have a P45 certificate"
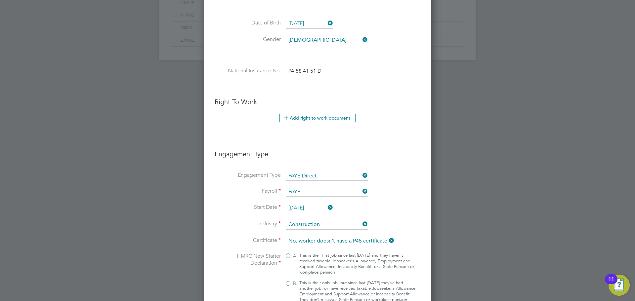
click at [288, 283] on label "B. This is their only job, but since last [DATE] they’ve had another job, or ha…" at bounding box center [351, 292] width 132 height 22
click at [0, 0] on input "B. This is their only job, but since last [DATE] they’ve had another job, or ha…" at bounding box center [0, 0] width 0 height 0
type input "1257L"
click at [326, 207] on icon at bounding box center [326, 207] width 0 height 9
click at [317, 209] on input at bounding box center [309, 208] width 47 height 10
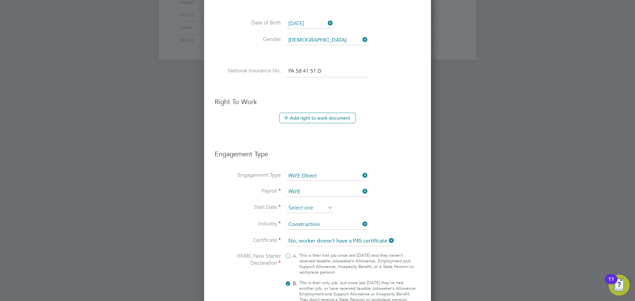
scroll to position [243, 0]
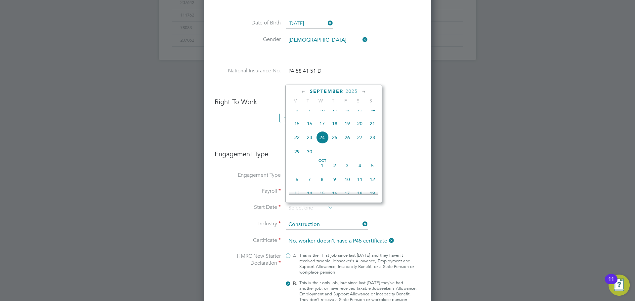
click at [299, 155] on span "29" at bounding box center [297, 152] width 13 height 13
type input "[DATE]"
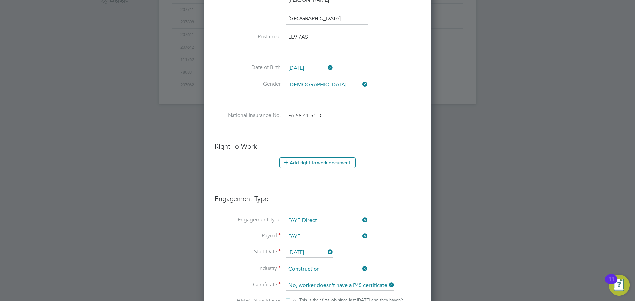
scroll to position [265, 0]
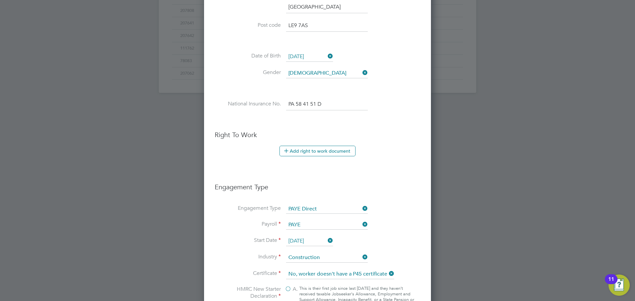
click at [326, 239] on icon at bounding box center [326, 240] width 0 height 9
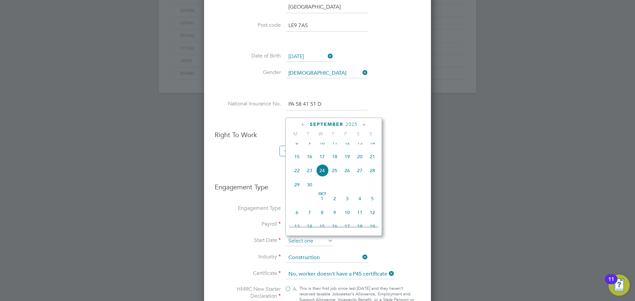
click at [318, 239] on input at bounding box center [309, 242] width 47 height 10
click at [311, 176] on span "23" at bounding box center [309, 170] width 13 height 13
type input "[DATE]"
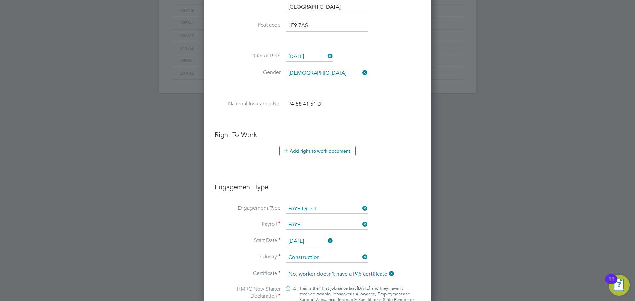
click at [403, 217] on li "Engagement Type PAYE Direct" at bounding box center [318, 213] width 206 height 16
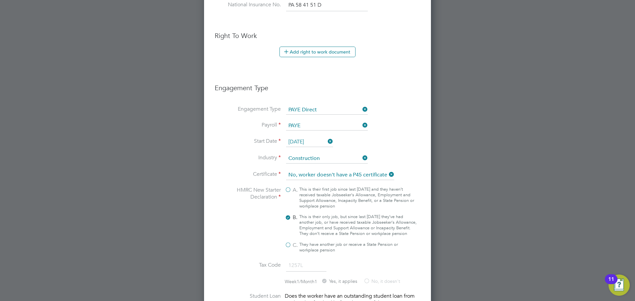
scroll to position [496, 0]
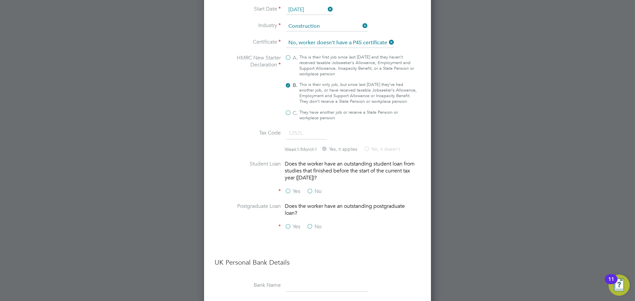
click at [311, 195] on label "No" at bounding box center [314, 191] width 15 height 7
click at [0, 0] on input "No" at bounding box center [0, 0] width 0 height 0
click at [312, 231] on label "No" at bounding box center [314, 227] width 15 height 7
click at [0, 0] on input "No" at bounding box center [0, 0] width 0 height 0
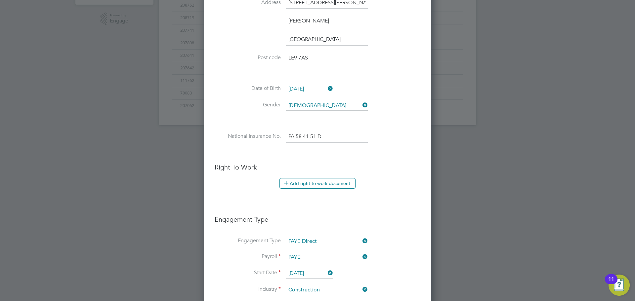
scroll to position [232, 0]
click at [299, 184] on button "Add right to work document" at bounding box center [318, 184] width 76 height 11
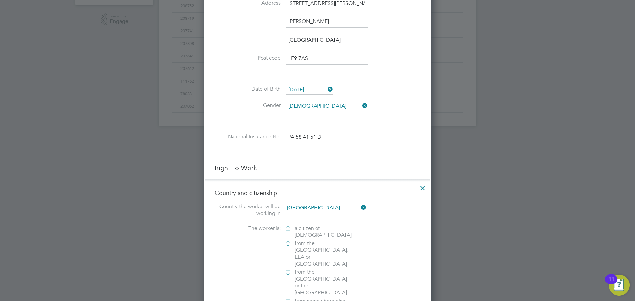
click at [290, 229] on label "a citizen of [DEMOGRAPHIC_DATA]" at bounding box center [318, 232] width 66 height 14
click at [0, 0] on input "a citizen of [DEMOGRAPHIC_DATA]" at bounding box center [0, 0] width 0 height 0
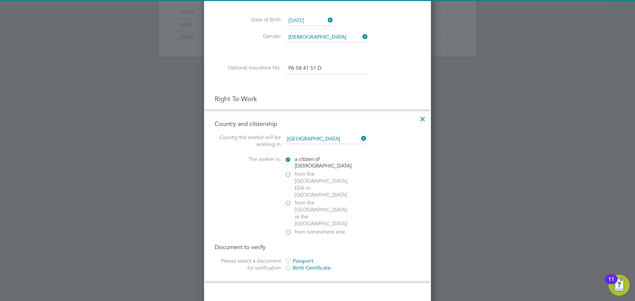
scroll to position [331, 0]
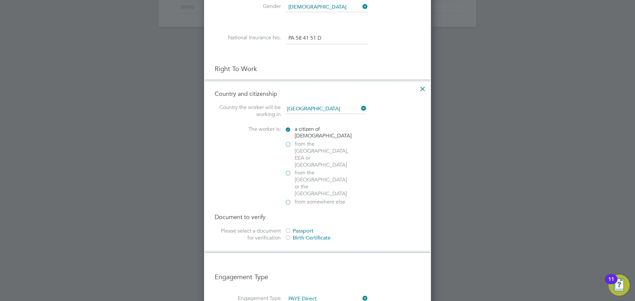
click at [295, 228] on div "Passport" at bounding box center [334, 231] width 99 height 7
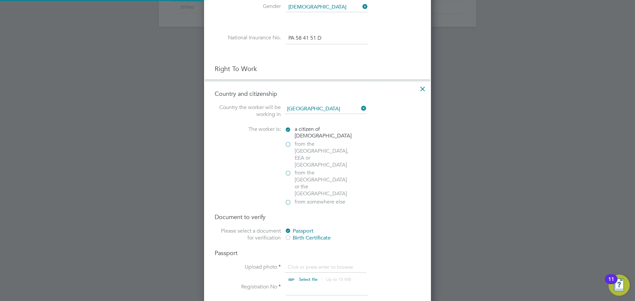
scroll to position [9, 82]
click at [304, 264] on input "file" at bounding box center [315, 274] width 104 height 20
type input "C:\fakepath\TrustID.pdf"
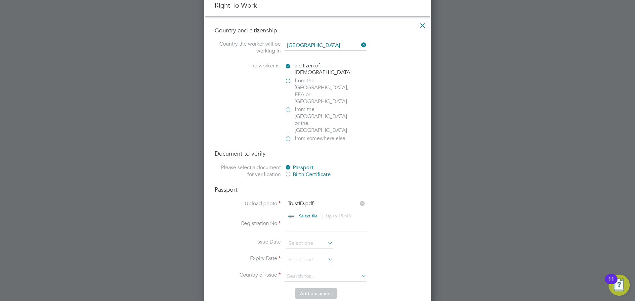
scroll to position [397, 0]
click at [306, 218] on input at bounding box center [327, 224] width 82 height 12
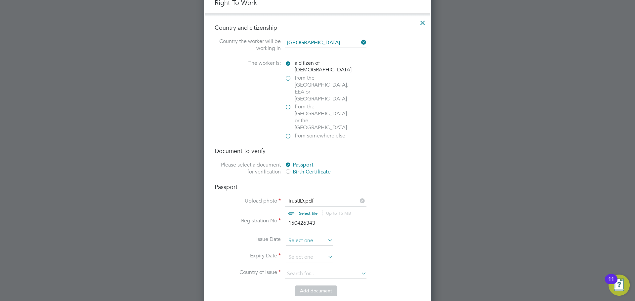
type input "150426343"
click at [294, 236] on input at bounding box center [309, 241] width 47 height 10
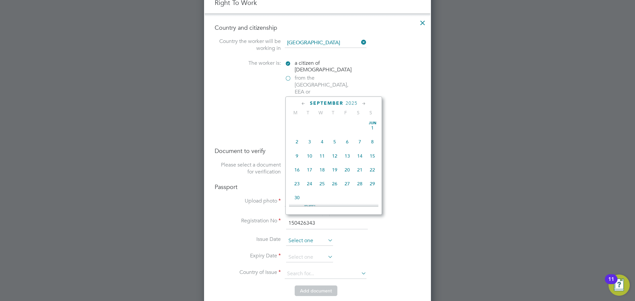
scroll to position [243, 0]
click at [356, 100] on div "[DATE]" at bounding box center [333, 103] width 89 height 6
click at [354, 103] on span "2025" at bounding box center [352, 104] width 12 height 6
click at [372, 153] on span "2024" at bounding box center [372, 148] width 13 height 13
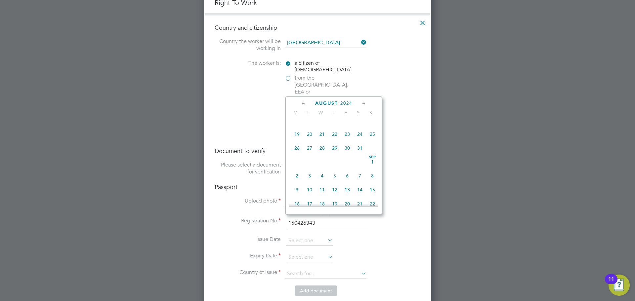
click at [306, 100] on icon at bounding box center [303, 103] width 6 height 7
click at [373, 159] on span "21" at bounding box center [372, 154] width 13 height 13
type input "[DATE]"
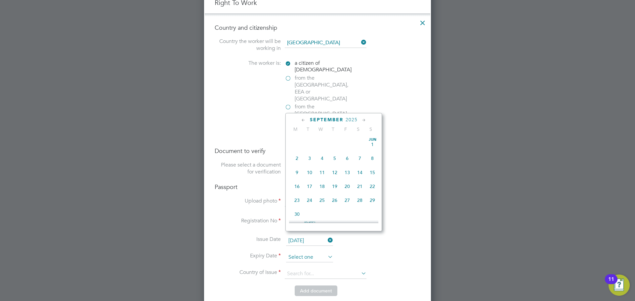
click at [311, 253] on input at bounding box center [309, 258] width 47 height 10
click at [357, 120] on span "2025" at bounding box center [352, 120] width 12 height 6
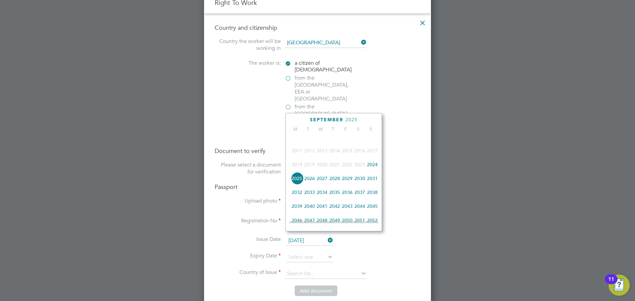
click at [325, 199] on span "2034" at bounding box center [322, 192] width 13 height 13
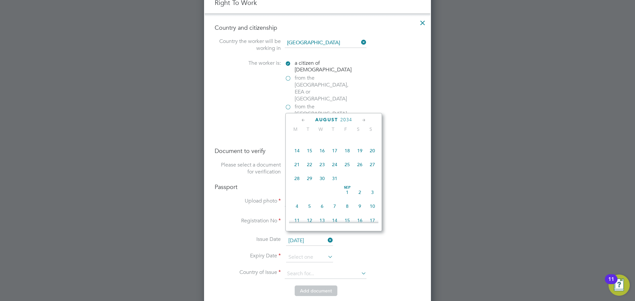
click at [302, 118] on icon at bounding box center [303, 120] width 6 height 7
click at [343, 185] on span "21" at bounding box center [347, 185] width 13 height 13
type input "[DATE]"
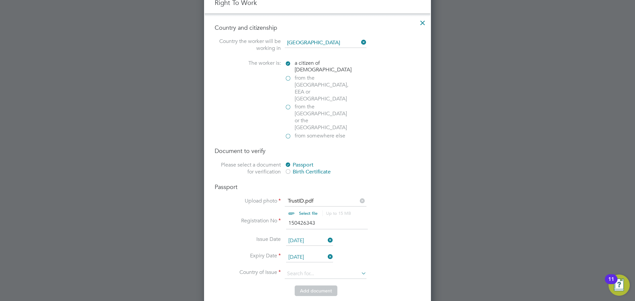
click at [388, 198] on li "Upload photo TrustID.pdf Select file Up to 15 MB Drop your file here" at bounding box center [318, 208] width 206 height 20
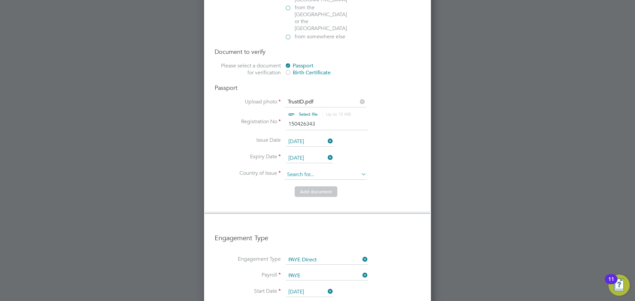
click at [312, 170] on input at bounding box center [326, 175] width 82 height 10
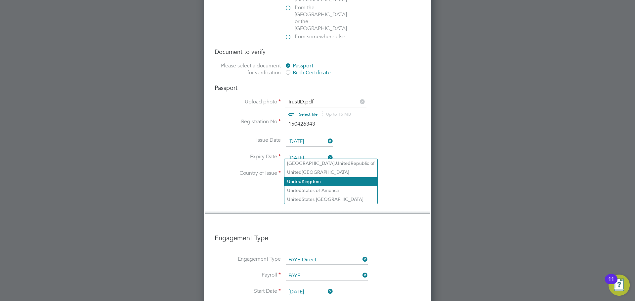
click at [308, 180] on li "[GEOGRAPHIC_DATA]" at bounding box center [330, 181] width 93 height 9
type input "[GEOGRAPHIC_DATA]"
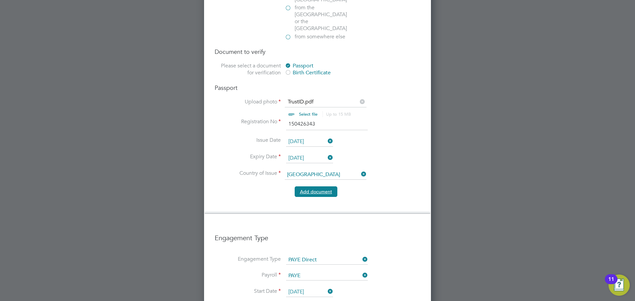
click at [313, 187] on button "Add document" at bounding box center [316, 192] width 43 height 11
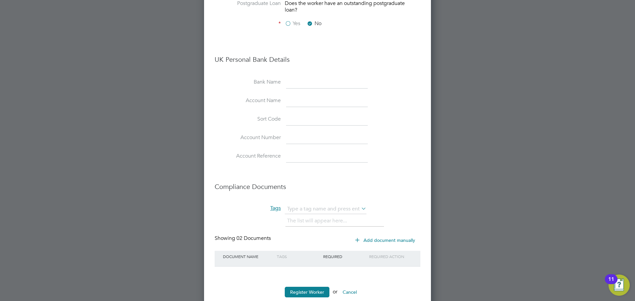
scroll to position [768, 0]
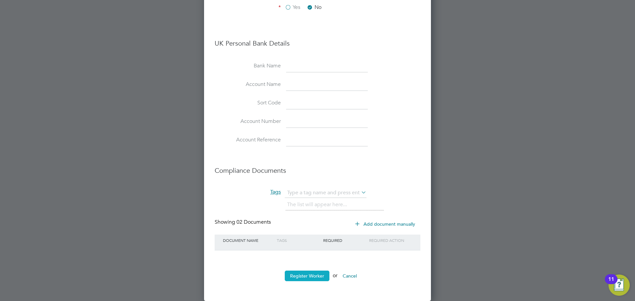
click at [294, 275] on button "Register Worker" at bounding box center [307, 276] width 45 height 11
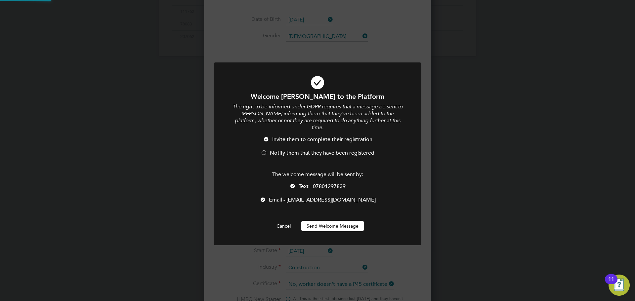
scroll to position [0, 0]
click at [290, 184] on div at bounding box center [292, 187] width 7 height 7
click at [268, 150] on li "Notify them that they have been registered" at bounding box center [318, 157] width 172 height 14
click at [318, 221] on button "Send Welcome Message" at bounding box center [332, 226] width 63 height 11
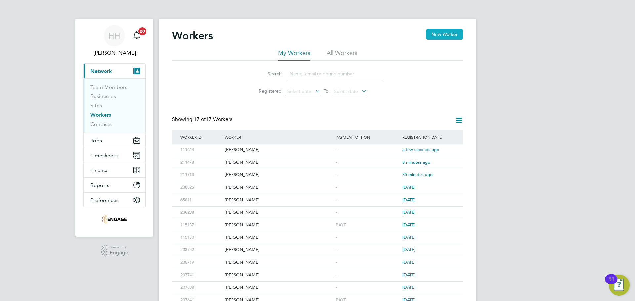
click at [437, 32] on button "New Worker" at bounding box center [444, 34] width 37 height 11
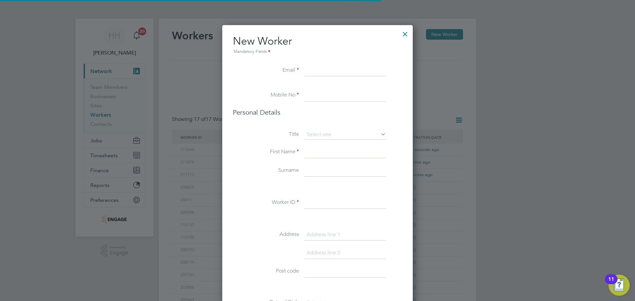
scroll to position [590, 191]
click at [334, 151] on input at bounding box center [345, 153] width 82 height 12
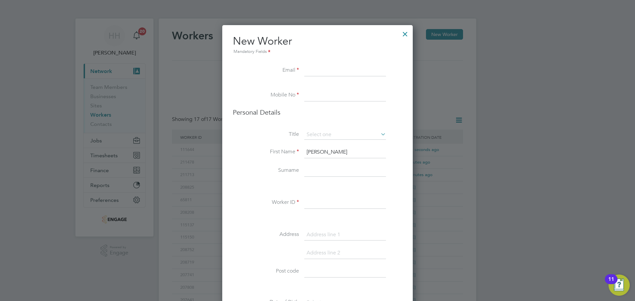
type input "[PERSON_NAME]"
click at [324, 134] on input at bounding box center [345, 135] width 82 height 10
click at [325, 141] on li "Mr" at bounding box center [345, 144] width 82 height 9
type input "Mr"
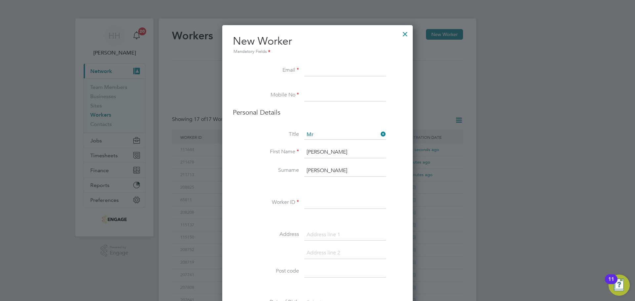
click at [321, 190] on li at bounding box center [317, 187] width 169 height 7
click at [315, 204] on input at bounding box center [345, 203] width 82 height 12
click at [321, 66] on input at bounding box center [345, 71] width 82 height 12
paste input "[EMAIL_ADDRESS][DOMAIN_NAME]"
type input "[EMAIL_ADDRESS][DOMAIN_NAME]"
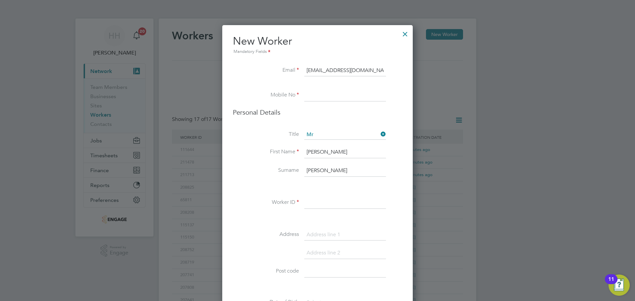
click at [329, 98] on input at bounding box center [345, 96] width 82 height 12
paste input "7979 697429"
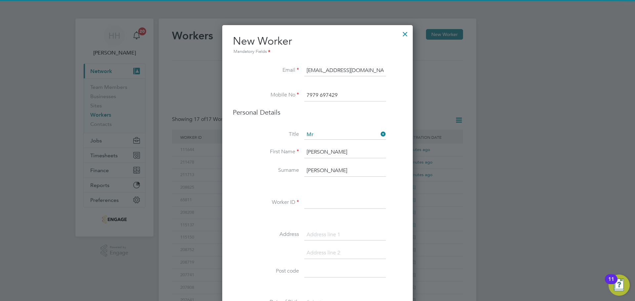
type input "7979 697429"
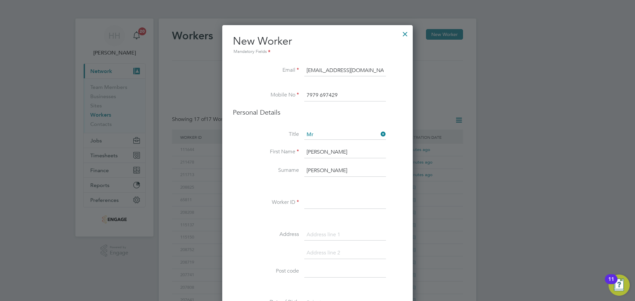
drag, startPoint x: 311, startPoint y: 199, endPoint x: 296, endPoint y: 199, distance: 15.2
click at [311, 199] on input at bounding box center [345, 203] width 82 height 12
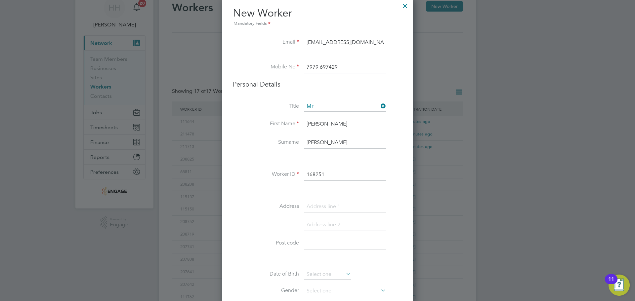
scroll to position [66, 0]
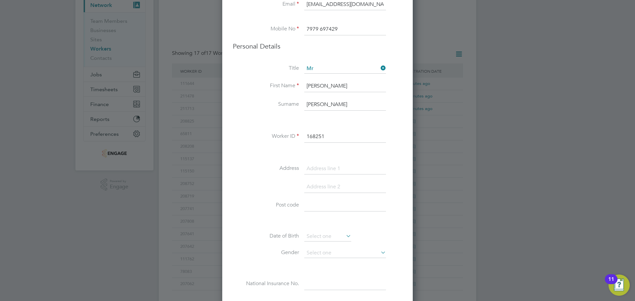
type input "168251"
click at [335, 206] on input at bounding box center [345, 206] width 82 height 12
paste input "LE2 8QN"
type input "LE2 8QN"
click at [340, 160] on div "Title Mr First Name [PERSON_NAME] [PERSON_NAME] ID 168251 Address Post code LE2…" at bounding box center [317, 184] width 169 height 240
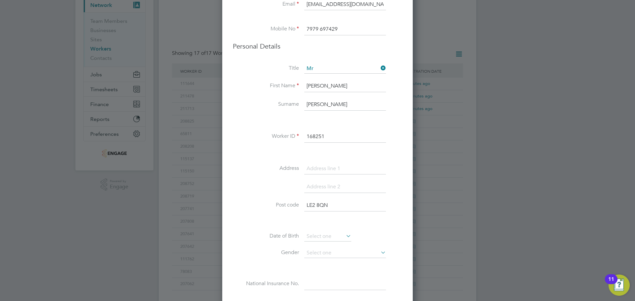
click at [338, 164] on input at bounding box center [345, 169] width 82 height 12
paste input "Burnaston Rd"
type input "Burnaston Rd"
click at [323, 182] on input at bounding box center [345, 187] width 82 height 12
paste input "Aylestone"
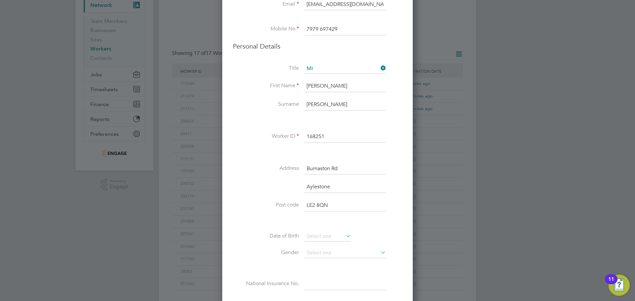
scroll to position [609, 191]
type input "Aylestone"
click at [323, 203] on input at bounding box center [345, 206] width 82 height 12
type input "[GEOGRAPHIC_DATA]"
click at [317, 250] on input at bounding box center [327, 255] width 47 height 10
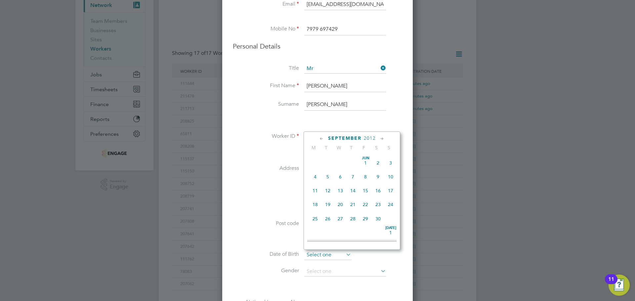
scroll to position [258, 0]
click at [317, 251] on input at bounding box center [327, 255] width 47 height 10
click at [254, 242] on li at bounding box center [317, 240] width 169 height 7
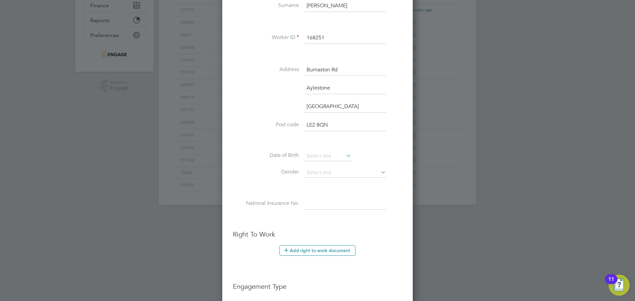
scroll to position [165, 0]
click at [336, 171] on input at bounding box center [345, 173] width 82 height 10
click at [331, 182] on li "[DEMOGRAPHIC_DATA]" at bounding box center [345, 182] width 82 height 9
type input "[DEMOGRAPHIC_DATA]"
click at [322, 202] on input at bounding box center [345, 204] width 82 height 12
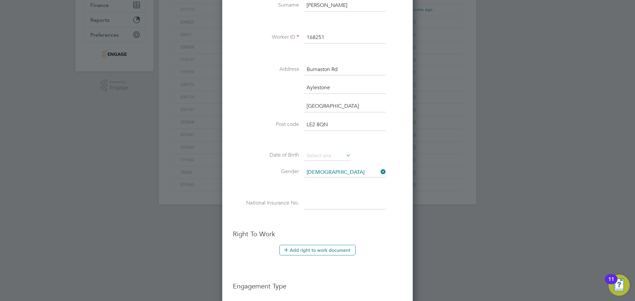
paste input "WM751624A"
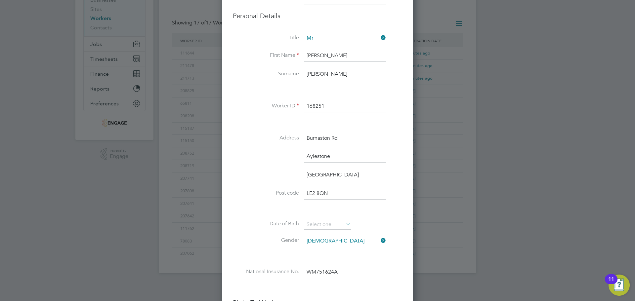
scroll to position [99, 0]
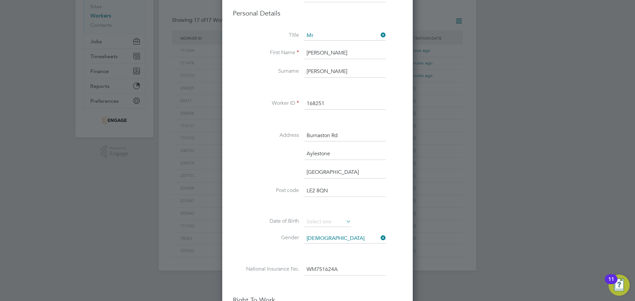
type input "WM 75 16 24 A"
drag, startPoint x: 342, startPoint y: 215, endPoint x: 342, endPoint y: 219, distance: 4.0
click at [342, 215] on div "Title Mr First Name [PERSON_NAME] [PERSON_NAME] ID 168251 Address [STREET_ADDRE…" at bounding box center [317, 160] width 169 height 258
click at [342, 221] on input at bounding box center [327, 222] width 47 height 10
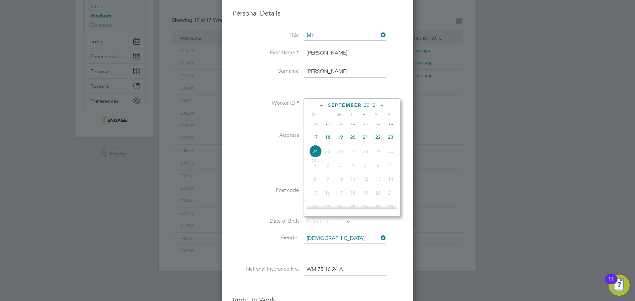
click at [370, 105] on span "2012" at bounding box center [370, 106] width 12 height 6
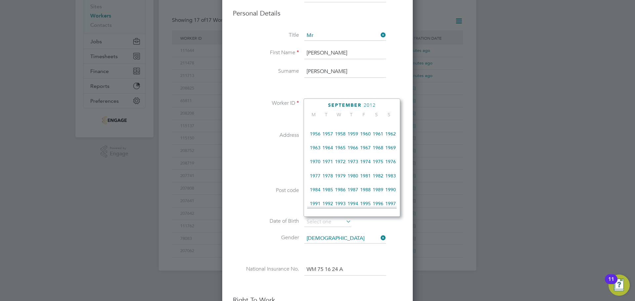
scroll to position [153, 0]
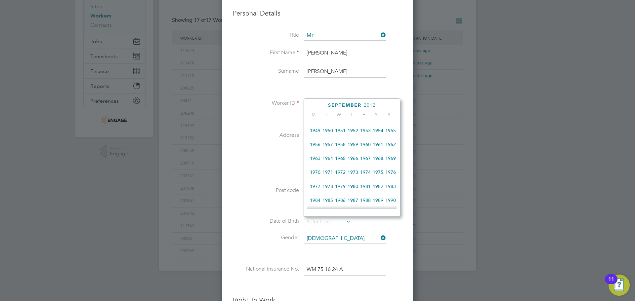
click at [395, 146] on span "1962" at bounding box center [390, 144] width 13 height 13
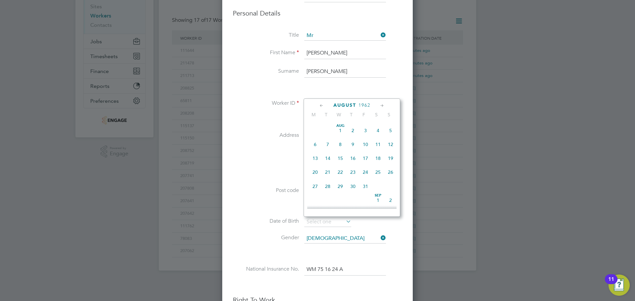
click at [320, 103] on icon at bounding box center [322, 105] width 6 height 7
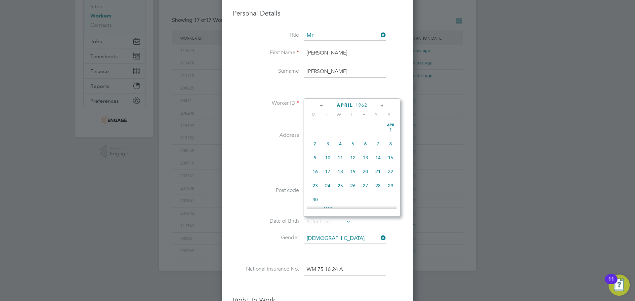
click at [383, 105] on icon at bounding box center [382, 105] width 6 height 7
click at [391, 130] on span "6" at bounding box center [390, 128] width 13 height 13
type input "[DATE]"
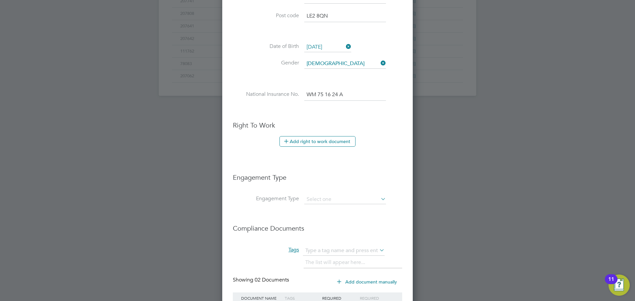
scroll to position [298, 0]
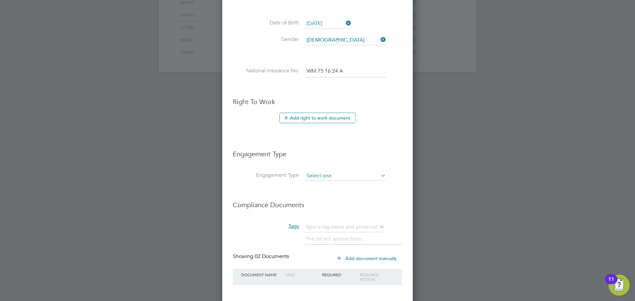
click at [317, 172] on input at bounding box center [345, 176] width 82 height 9
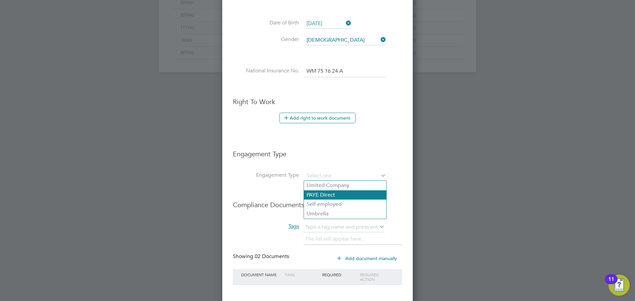
click at [318, 191] on li "PAYE Direct" at bounding box center [345, 196] width 82 height 10
type input "PAYE Direct"
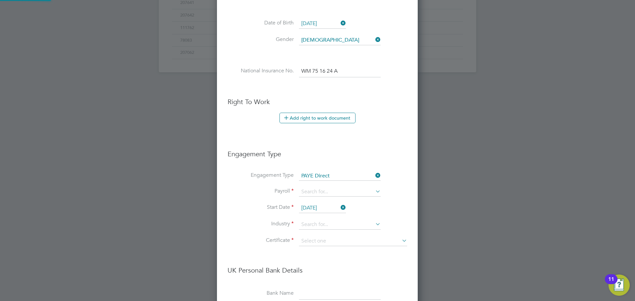
scroll to position [801, 201]
click at [319, 187] on li "Engagement Type PAYE Direct" at bounding box center [318, 180] width 180 height 16
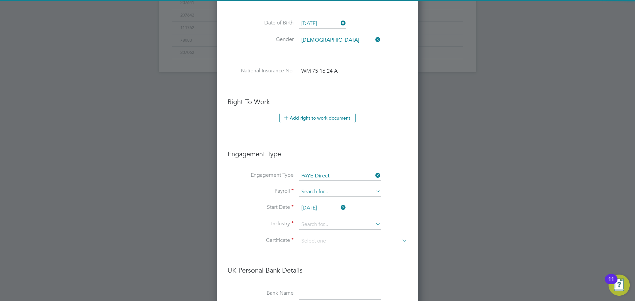
click at [317, 190] on input at bounding box center [340, 192] width 82 height 9
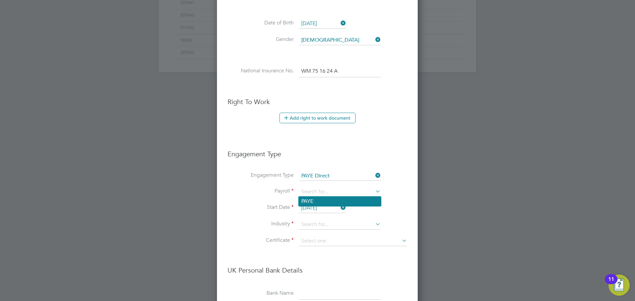
click at [315, 203] on li "PAYE" at bounding box center [340, 202] width 82 height 10
type input "PAYE"
click at [319, 221] on input at bounding box center [340, 225] width 82 height 10
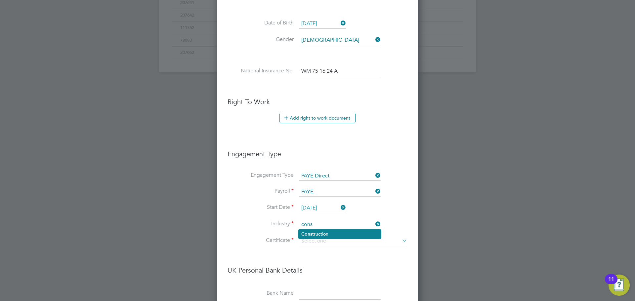
click at [314, 232] on li "Cons truction" at bounding box center [340, 234] width 82 height 9
type input "Construction"
click at [350, 242] on input at bounding box center [353, 242] width 108 height 10
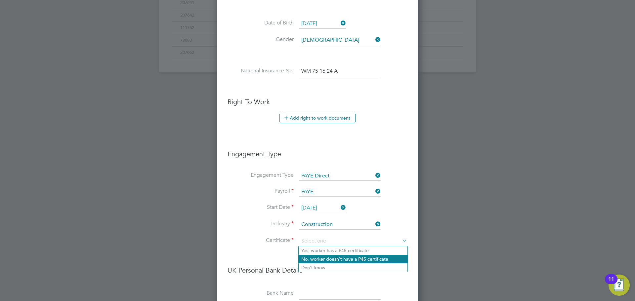
click at [315, 256] on li "No, worker doesn't have a P45 certificate" at bounding box center [353, 259] width 109 height 9
type input "No, worker doesn't have a P45 certificate"
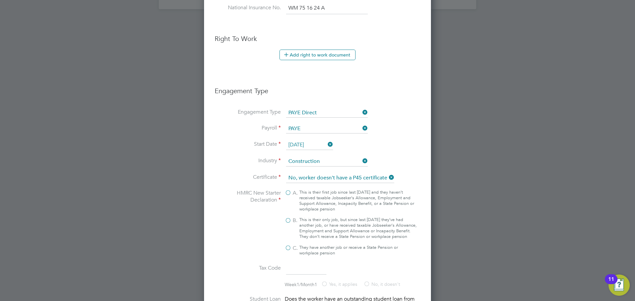
scroll to position [364, 0]
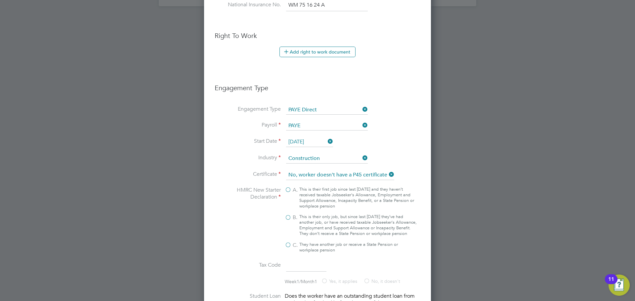
click at [290, 250] on label "C. They have another job or receive a State Pension or workplace pension" at bounding box center [351, 247] width 132 height 11
click at [0, 0] on input "C. They have another job or receive a State Pension or workplace pension" at bounding box center [0, 0] width 0 height 0
type input "BR"
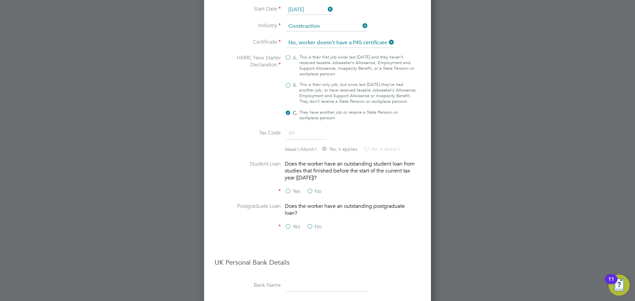
drag, startPoint x: 312, startPoint y: 196, endPoint x: 312, endPoint y: 207, distance: 11.3
click at [312, 195] on label "No" at bounding box center [314, 191] width 15 height 7
click at [0, 0] on input "No" at bounding box center [0, 0] width 0 height 0
click at [313, 231] on label "No" at bounding box center [314, 227] width 15 height 7
click at [0, 0] on input "No" at bounding box center [0, 0] width 0 height 0
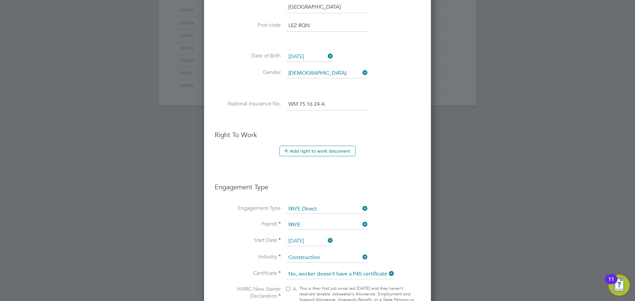
scroll to position [232, 0]
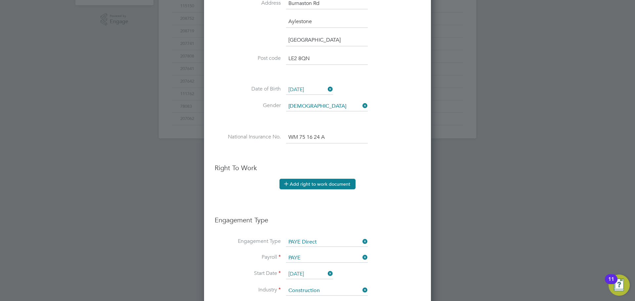
click at [307, 182] on button "Add right to work document" at bounding box center [318, 184] width 76 height 11
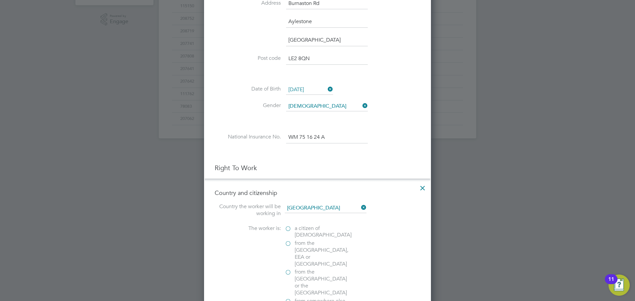
click at [287, 226] on label "a citizen of [DEMOGRAPHIC_DATA]" at bounding box center [318, 232] width 66 height 14
click at [0, 0] on input "a citizen of [DEMOGRAPHIC_DATA]" at bounding box center [0, 0] width 0 height 0
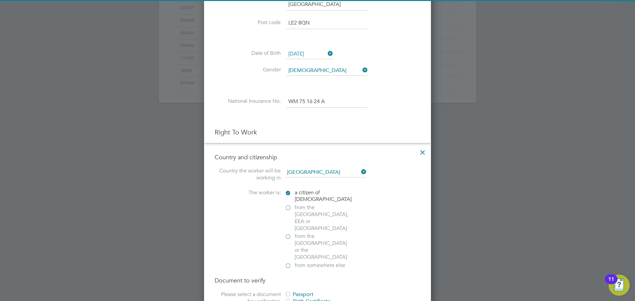
scroll to position [298, 0]
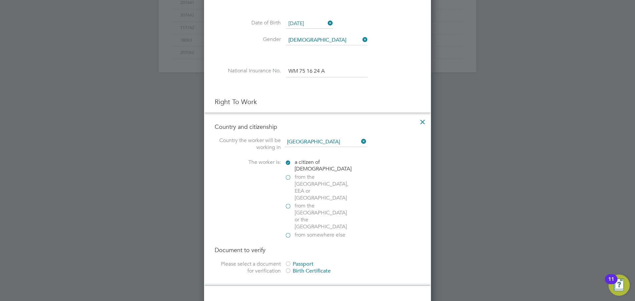
click at [288, 261] on div at bounding box center [288, 264] width 7 height 7
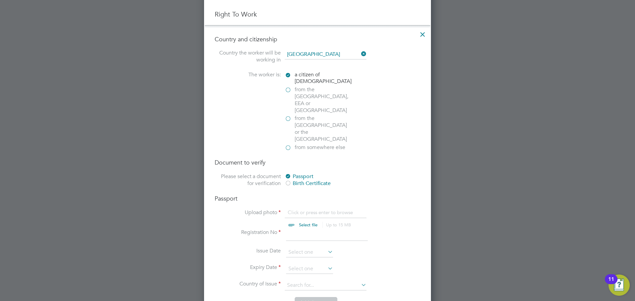
scroll to position [430, 0]
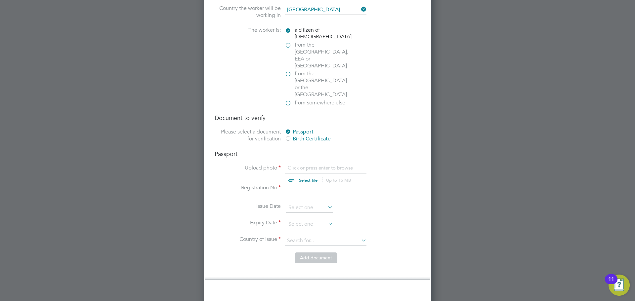
click at [310, 165] on input "file" at bounding box center [315, 175] width 104 height 20
type input "C:\fakepath\TrustID.pdf"
click at [295, 185] on input at bounding box center [327, 191] width 82 height 12
type input "537926211"
click at [306, 203] on input at bounding box center [309, 208] width 47 height 10
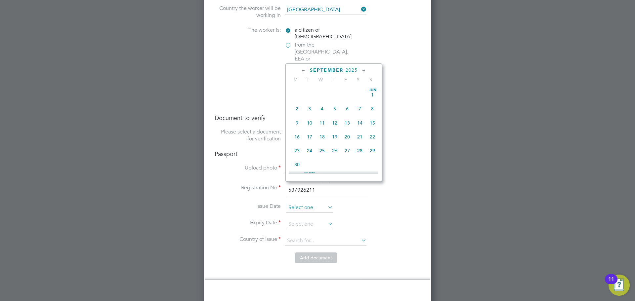
scroll to position [243, 0]
click at [356, 68] on span "2025" at bounding box center [352, 70] width 12 height 6
click at [363, 105] on span "2016" at bounding box center [360, 101] width 13 height 13
click at [304, 72] on icon at bounding box center [303, 70] width 6 height 7
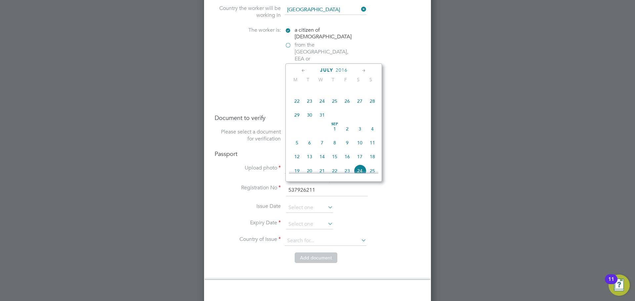
scroll to position [71, 0]
click at [346, 153] on span "29" at bounding box center [347, 149] width 13 height 13
type input "[DATE]"
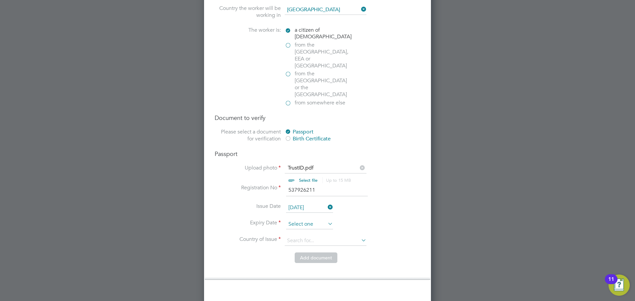
click at [314, 220] on input at bounding box center [309, 225] width 47 height 10
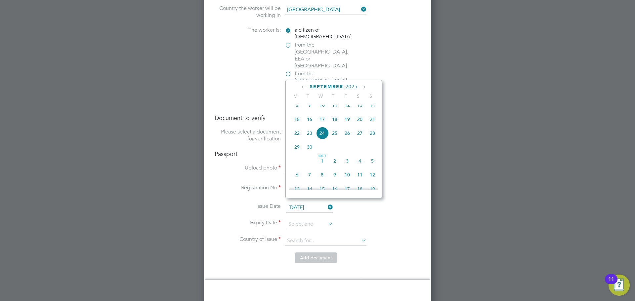
click at [356, 87] on span "2025" at bounding box center [352, 87] width 12 height 6
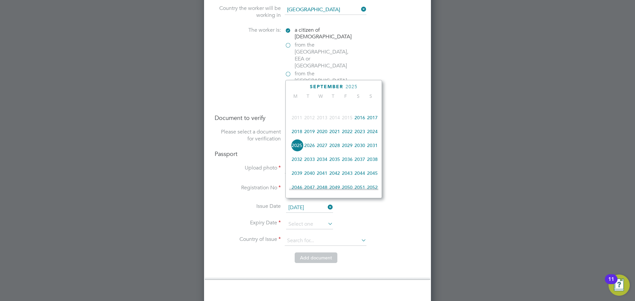
click at [312, 151] on span "2026" at bounding box center [309, 145] width 13 height 13
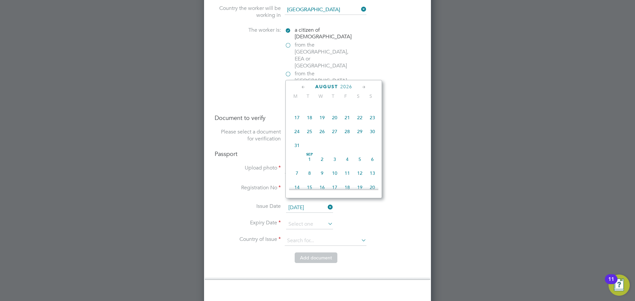
click at [305, 87] on icon at bounding box center [303, 87] width 6 height 7
click at [323, 168] on span "29" at bounding box center [322, 165] width 13 height 13
type input "[DATE]"
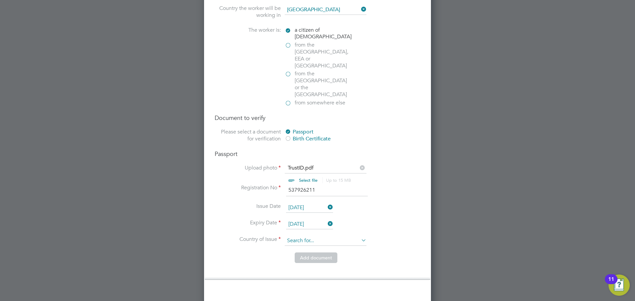
click at [317, 236] on input at bounding box center [326, 241] width 82 height 10
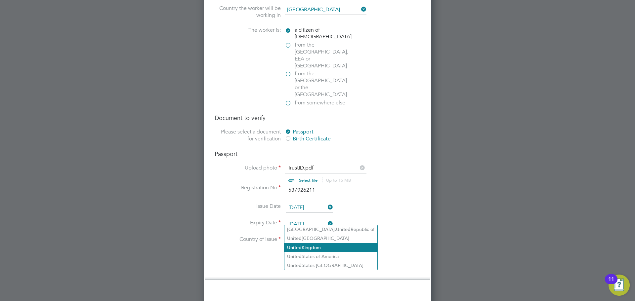
click at [311, 245] on li "[GEOGRAPHIC_DATA]" at bounding box center [330, 247] width 93 height 9
type input "[GEOGRAPHIC_DATA]"
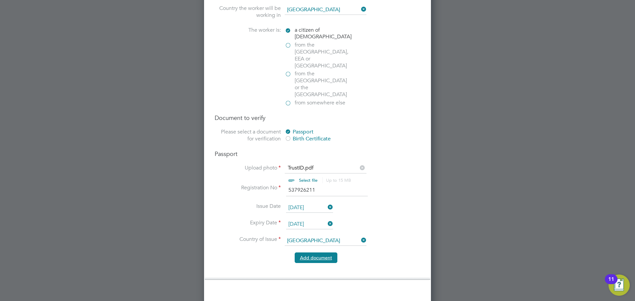
click at [319, 253] on button "Add document" at bounding box center [316, 258] width 43 height 11
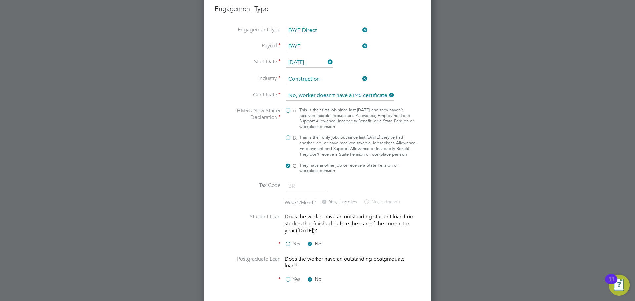
scroll to position [461, 0]
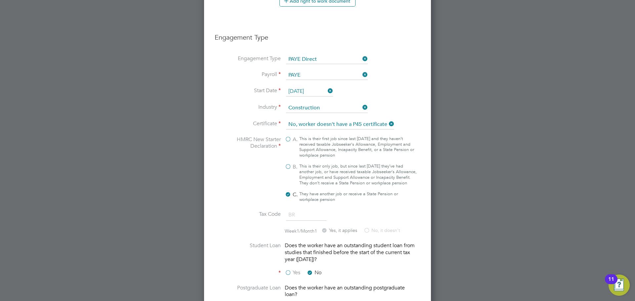
click at [326, 90] on icon at bounding box center [326, 90] width 0 height 9
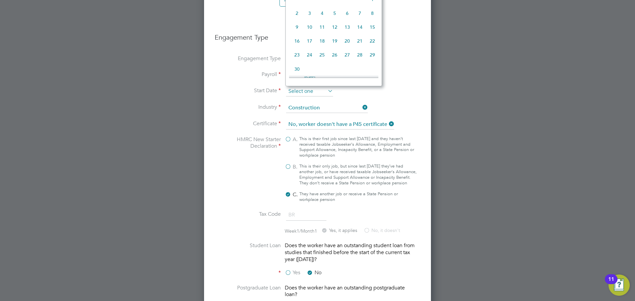
click at [319, 93] on input at bounding box center [309, 92] width 47 height 10
click at [301, 41] on span "29" at bounding box center [297, 34] width 13 height 13
type input "[DATE]"
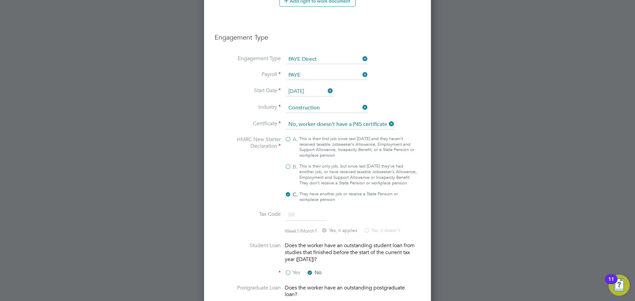
click at [400, 92] on li "Start Date [DATE]" at bounding box center [318, 95] width 206 height 17
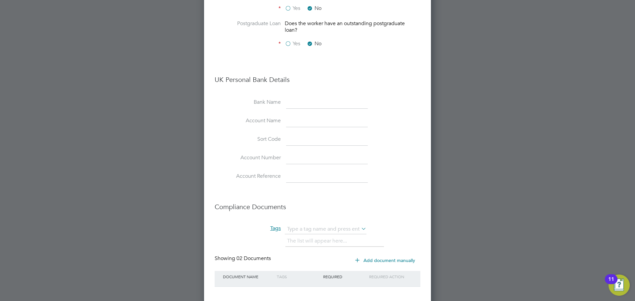
scroll to position [768, 0]
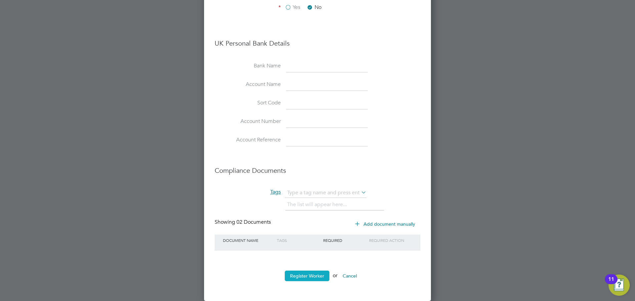
click at [301, 274] on button "Register Worker" at bounding box center [307, 276] width 45 height 11
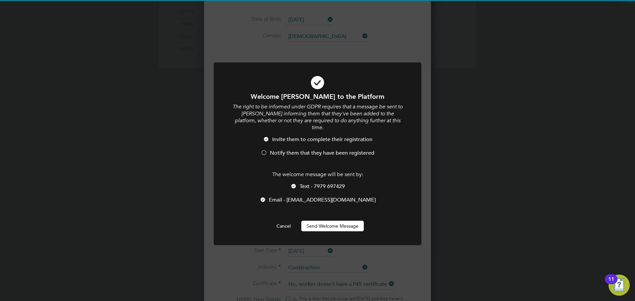
click at [265, 150] on div at bounding box center [264, 153] width 7 height 7
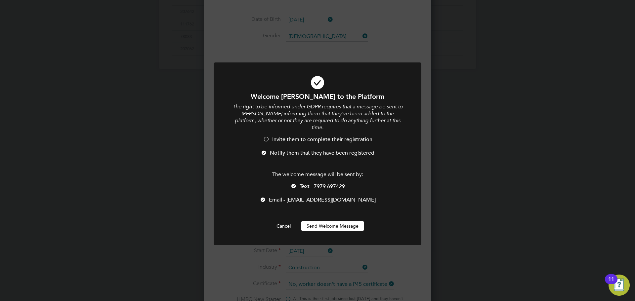
click at [298, 183] on li "Text - 7979 697429" at bounding box center [318, 190] width 172 height 14
click at [316, 223] on button "Send Welcome Message" at bounding box center [332, 226] width 63 height 11
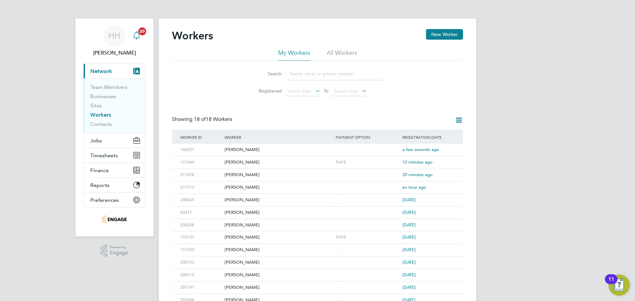
click at [138, 35] on icon "Main navigation" at bounding box center [137, 35] width 8 height 8
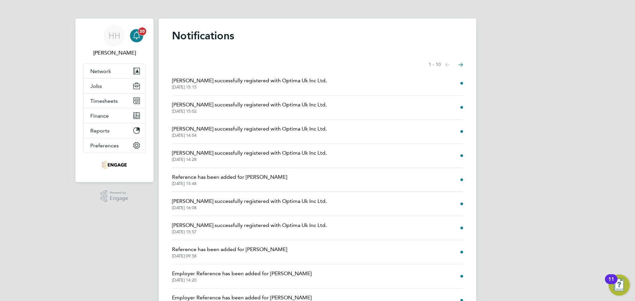
click at [138, 35] on icon "Main navigation" at bounding box center [137, 35] width 8 height 8
click at [93, 68] on span "Network" at bounding box center [100, 71] width 21 height 6
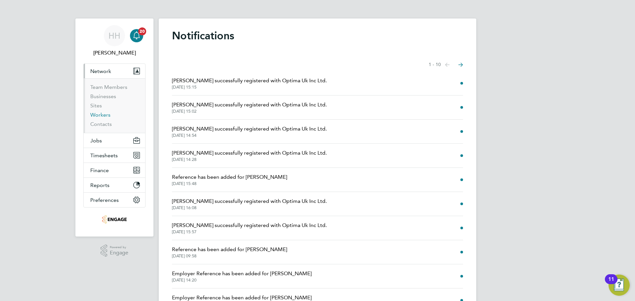
click at [98, 115] on link "Workers" at bounding box center [100, 115] width 20 height 6
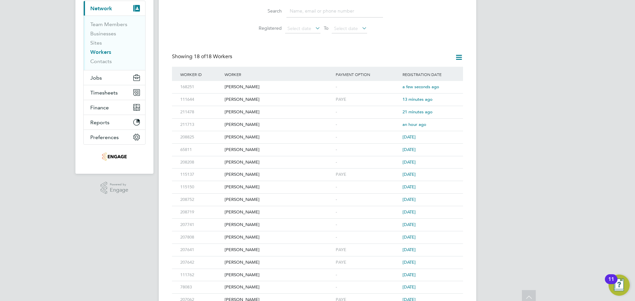
scroll to position [66, 0]
